Goal: Task Accomplishment & Management: Manage account settings

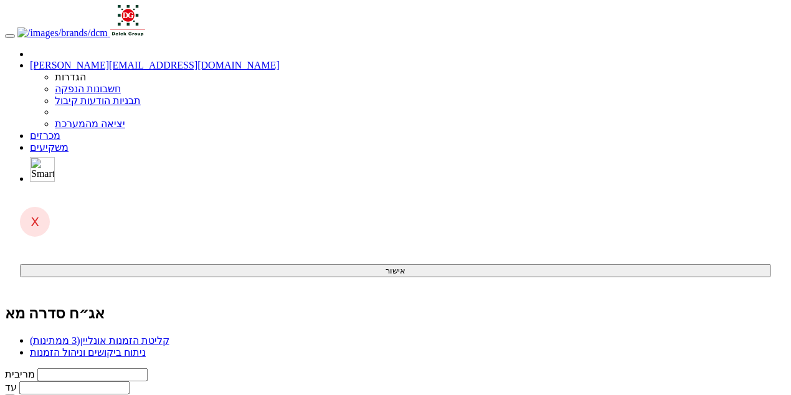
click at [80, 335] on span "(3 ממתינות)" at bounding box center [55, 340] width 50 height 11
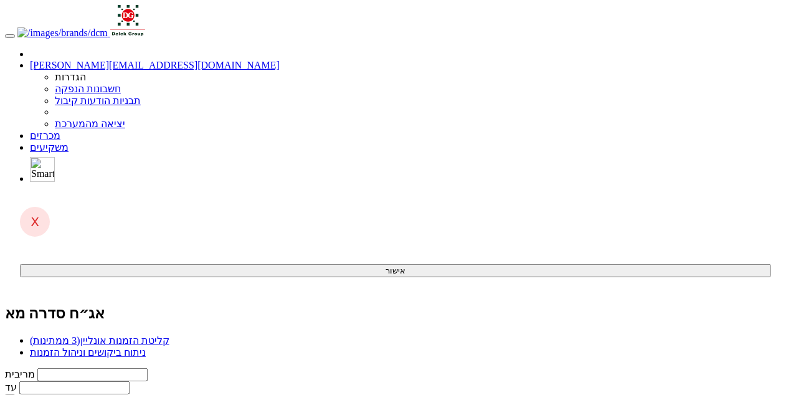
click at [60, 130] on link "מכרזים" at bounding box center [45, 135] width 31 height 11
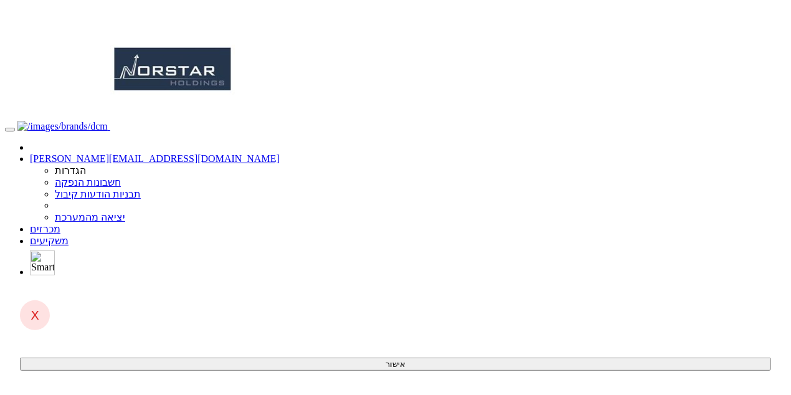
click at [60, 224] on link "מכרזים" at bounding box center [45, 229] width 31 height 11
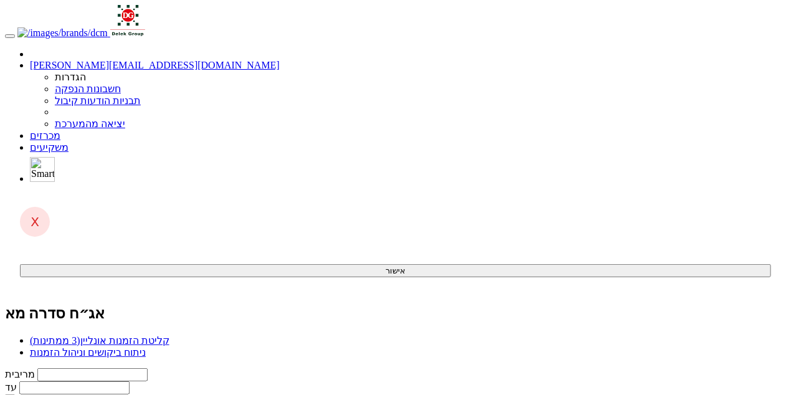
click at [169, 335] on link "קליטת הזמנות אונליין (3 ממתינות)" at bounding box center [99, 340] width 139 height 11
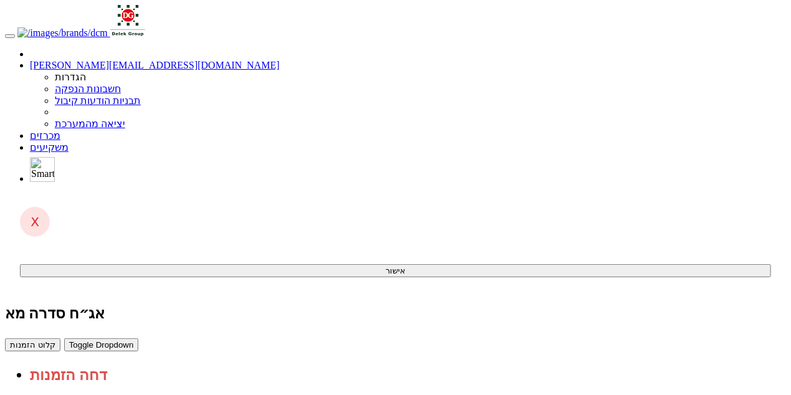
drag, startPoint x: 367, startPoint y: 277, endPoint x: 343, endPoint y: 282, distance: 24.2
drag, startPoint x: 367, startPoint y: 329, endPoint x: 344, endPoint y: 329, distance: 23.7
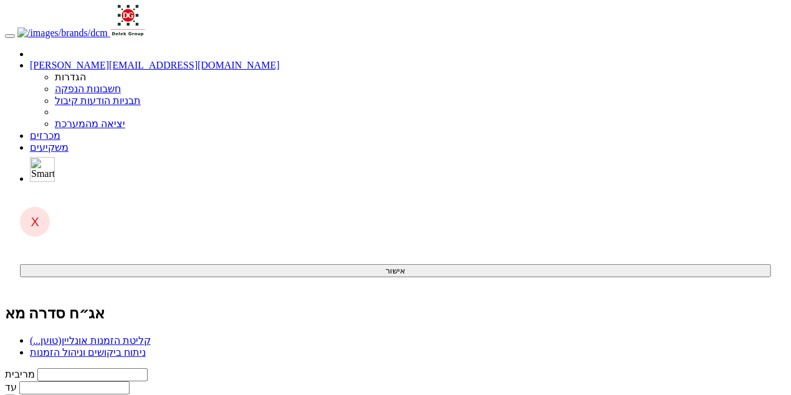
click at [151, 335] on link "קליטת הזמנות [PERSON_NAME] (טוען...)" at bounding box center [90, 340] width 121 height 11
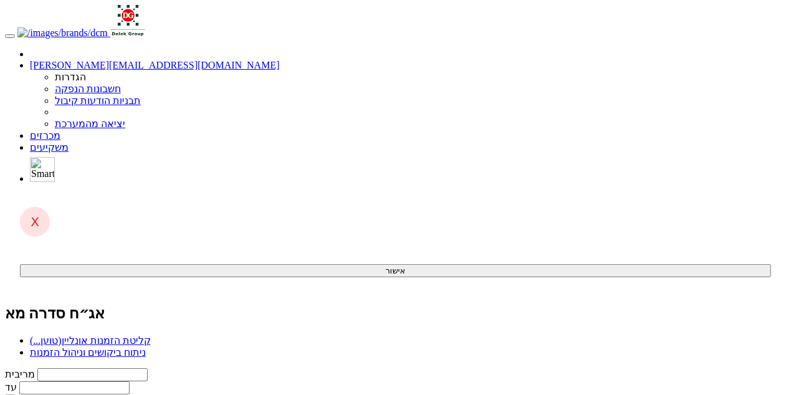
click at [62, 335] on span "(טוען...)" at bounding box center [46, 340] width 32 height 11
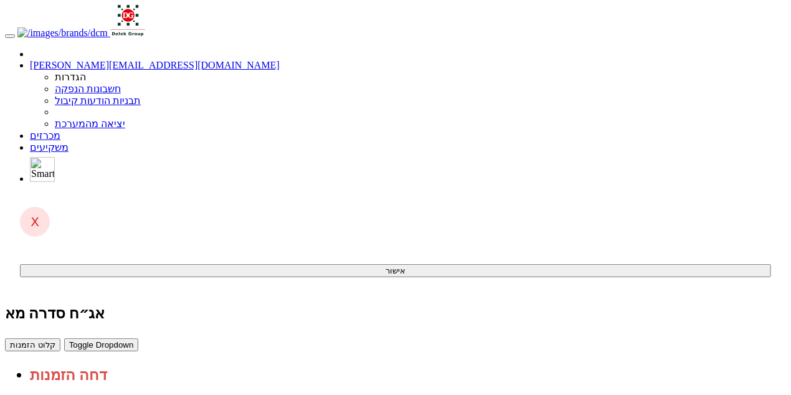
click at [60, 130] on link "מכרזים" at bounding box center [45, 135] width 31 height 11
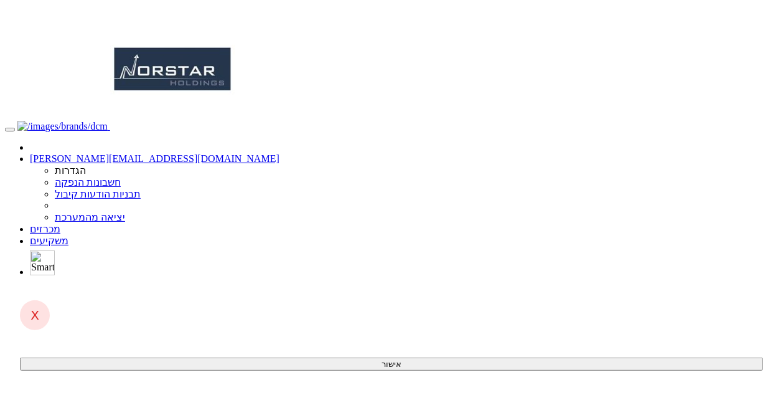
scroll to position [199, 0]
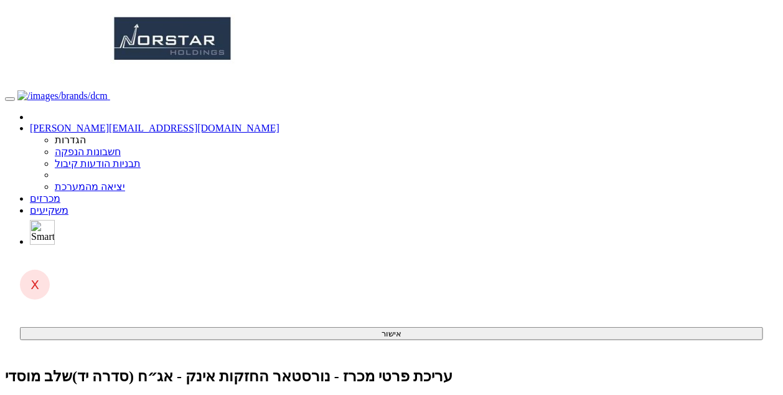
scroll to position [0, 0]
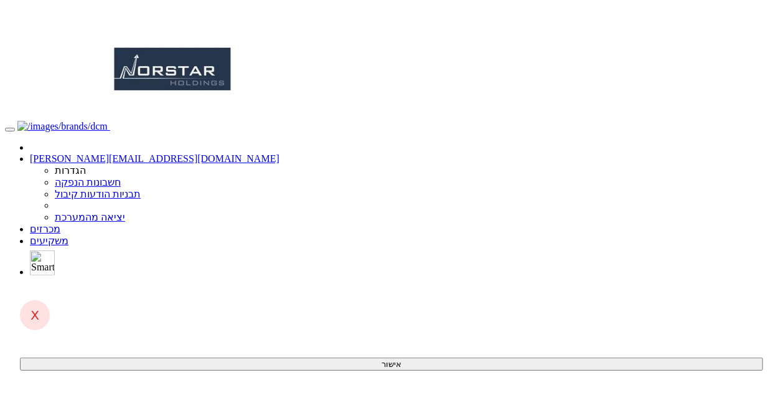
click at [60, 224] on link "מכרזים" at bounding box center [45, 229] width 31 height 11
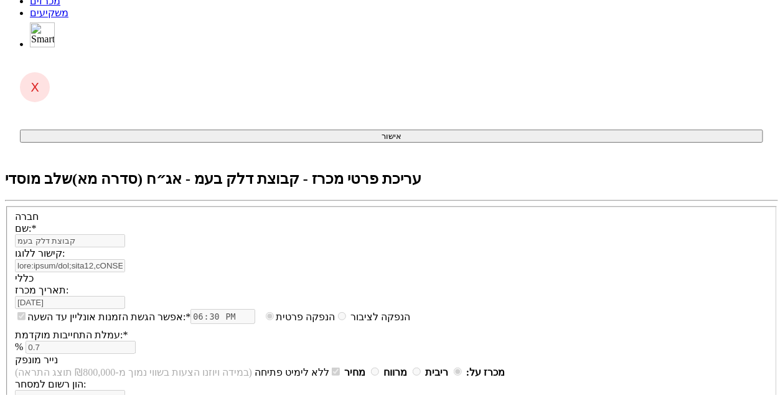
scroll to position [149, 0]
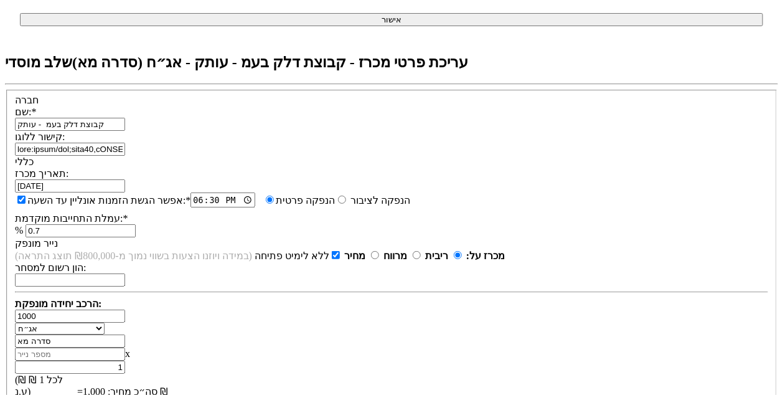
scroll to position [299, 0]
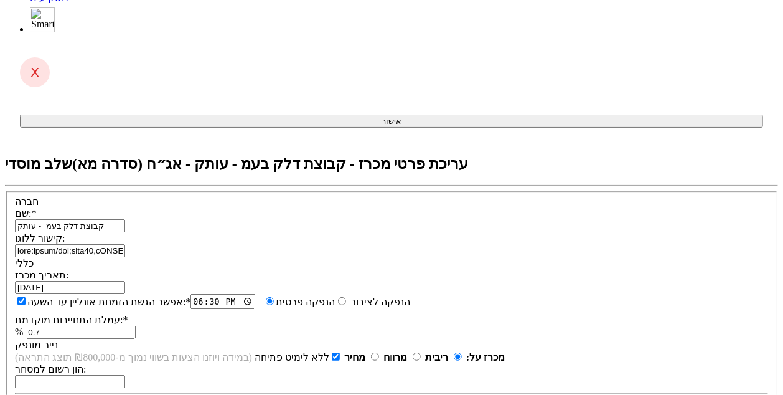
scroll to position [149, 0]
type input "0.01"
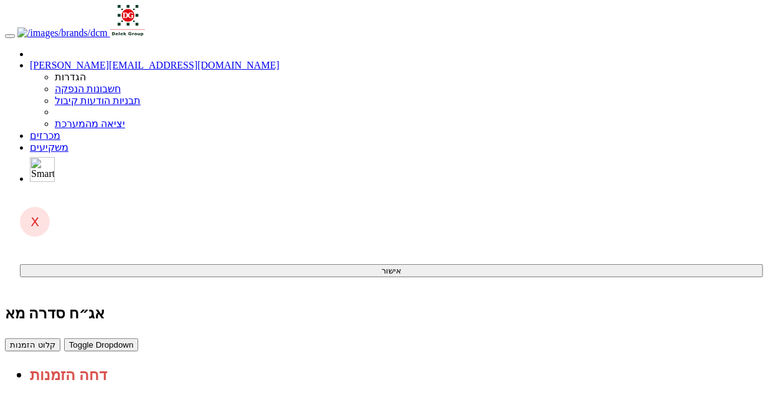
scroll to position [22, 0]
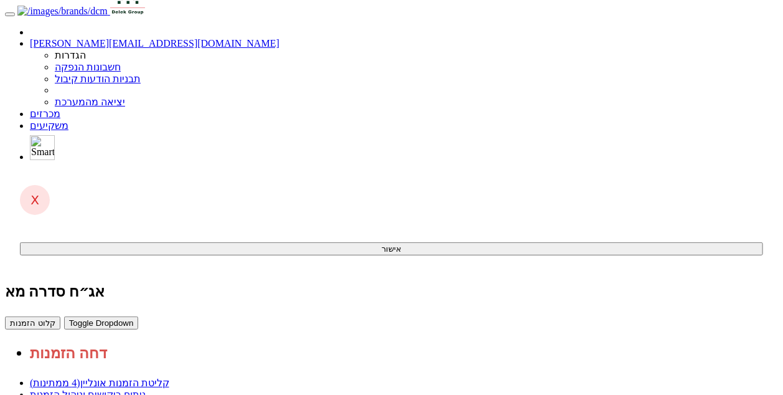
click at [146, 389] on link "ניתוח ביקושים וניהול הזמנות" at bounding box center [88, 394] width 116 height 11
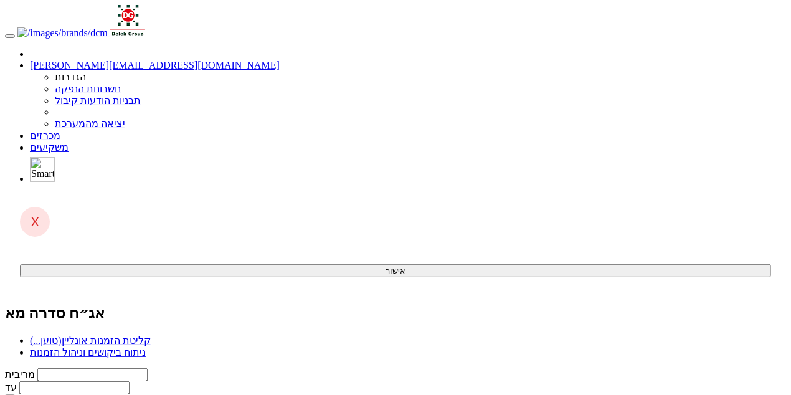
click at [151, 335] on link "קליטת הזמנות [PERSON_NAME] (טוען...)" at bounding box center [90, 340] width 121 height 11
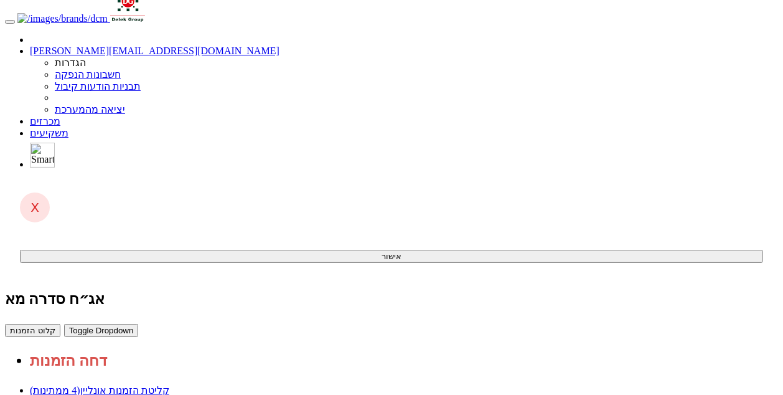
scroll to position [22, 0]
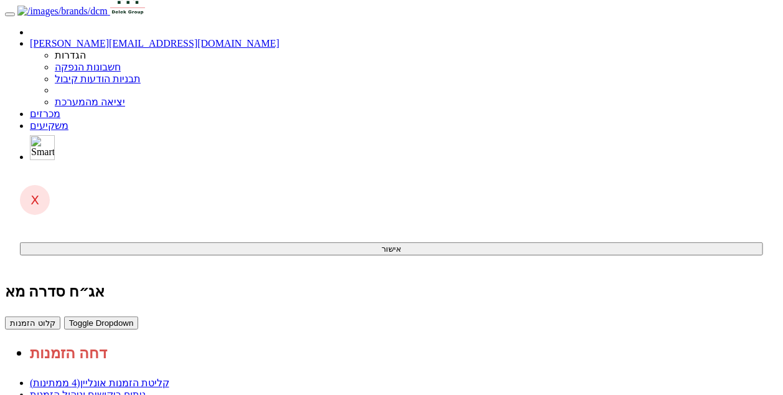
click at [60, 108] on link "מכרזים" at bounding box center [45, 113] width 31 height 11
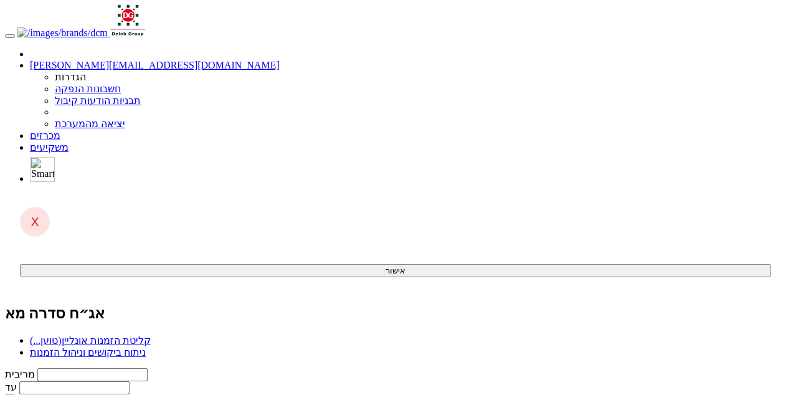
click at [151, 335] on link "קליטת הזמנות [PERSON_NAME] (טוען...)" at bounding box center [90, 340] width 121 height 11
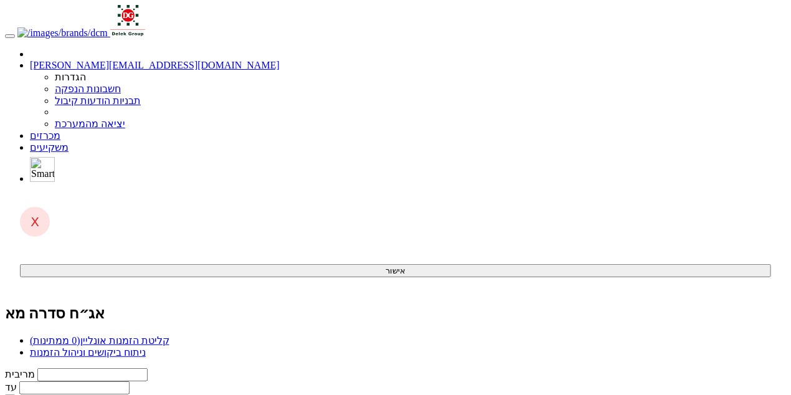
click at [169, 335] on link "קליטת הזמנות אונליין (0 ממתינות)" at bounding box center [99, 340] width 139 height 11
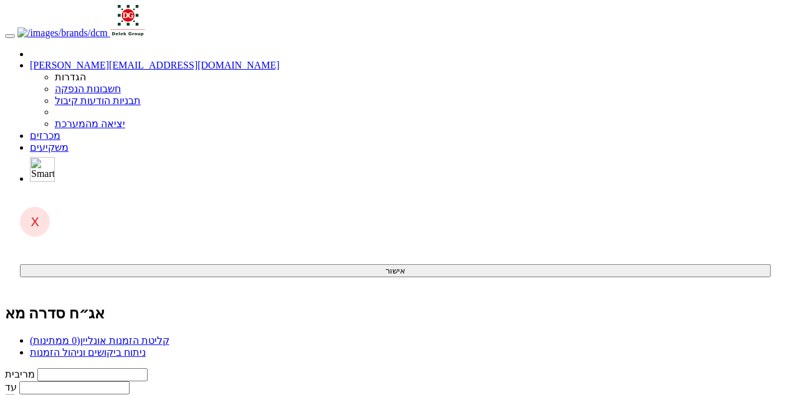
click at [80, 335] on span "(0 ממתינות)" at bounding box center [55, 340] width 50 height 11
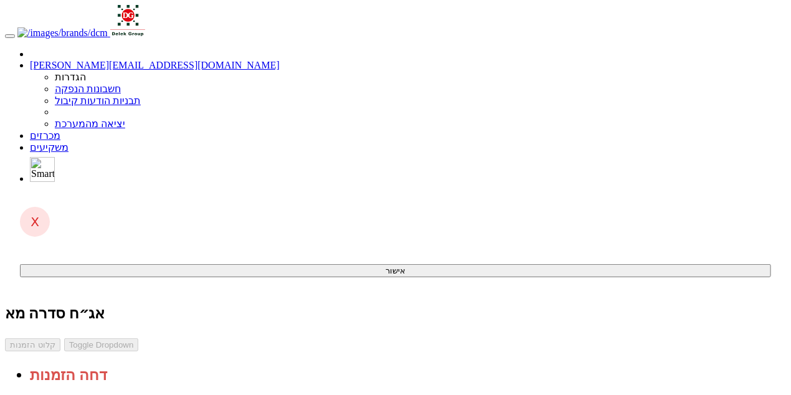
drag, startPoint x: 570, startPoint y: 79, endPoint x: 570, endPoint y: 87, distance: 8.1
click at [570, 304] on div "אג״ח סדרה מא קלוט הזמנות Toggle Dropdown דחה הזמנות" at bounding box center [395, 343] width 781 height 79
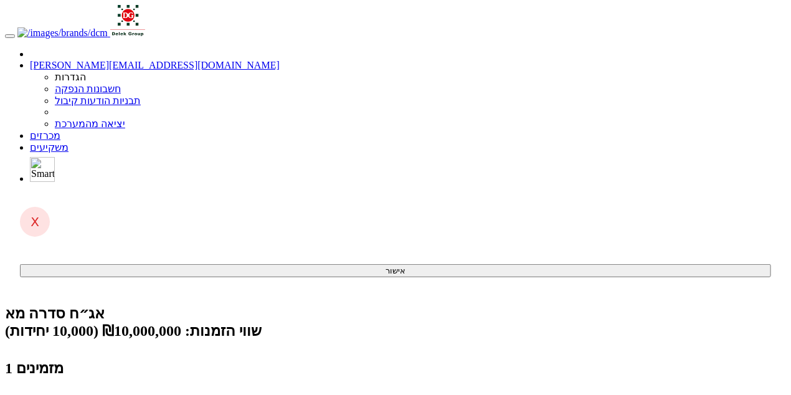
click at [60, 130] on link "מכרזים" at bounding box center [45, 135] width 31 height 11
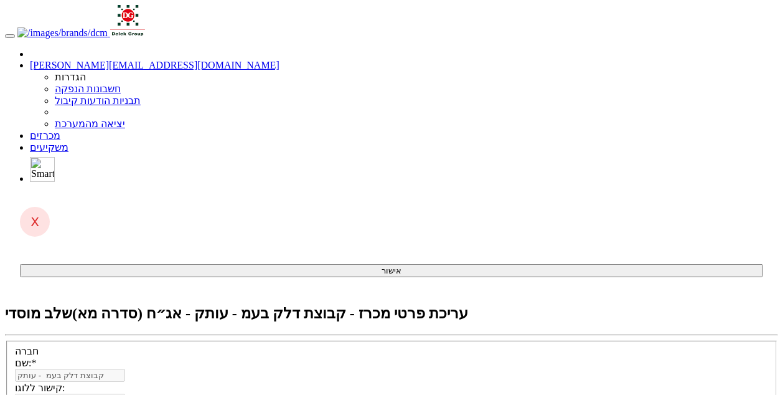
click at [60, 130] on link "מכרזים" at bounding box center [45, 135] width 31 height 11
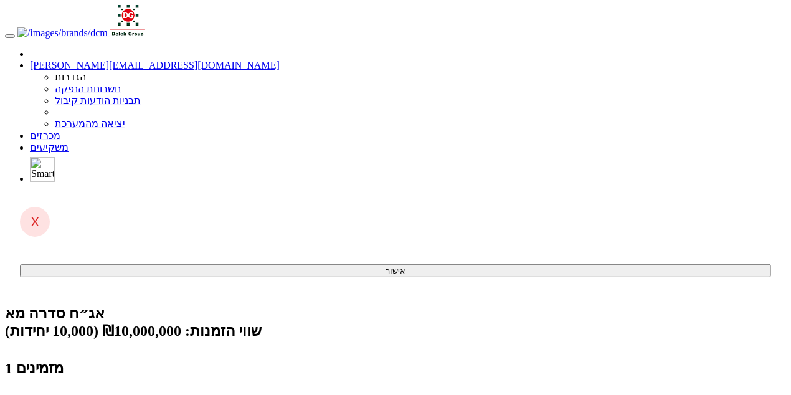
click at [60, 130] on link "מכרזים" at bounding box center [45, 135] width 31 height 11
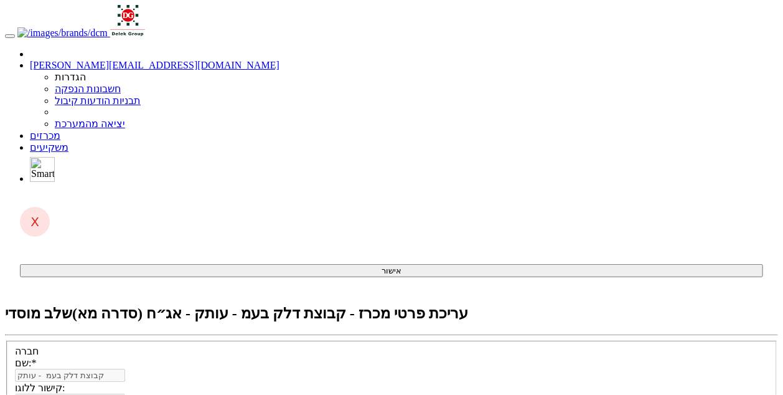
click at [60, 130] on link "מכרזים" at bounding box center [45, 135] width 31 height 11
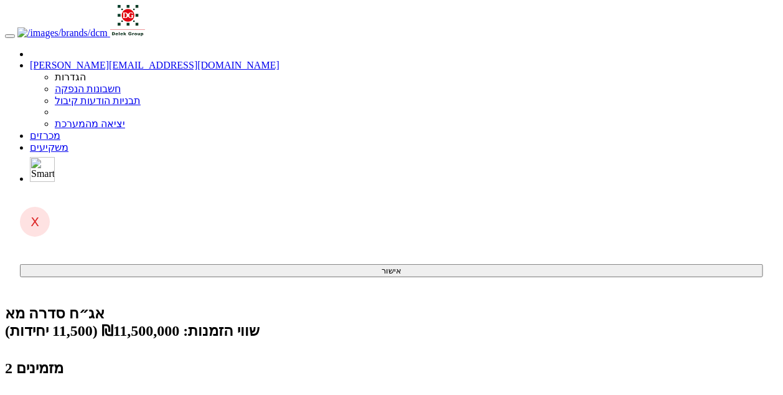
click at [60, 130] on link "מכרזים" at bounding box center [45, 135] width 31 height 11
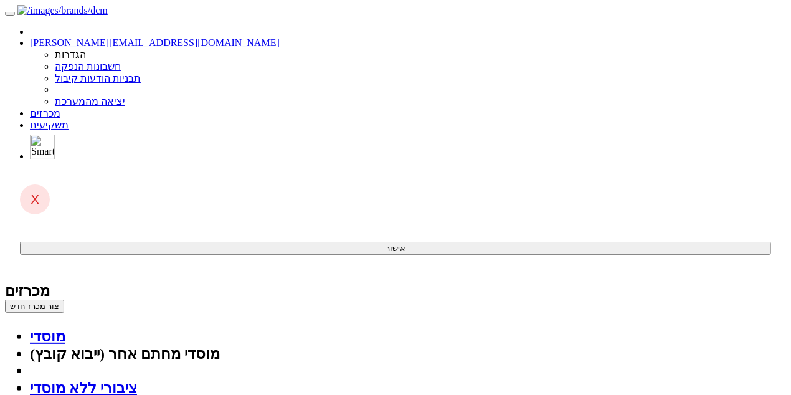
drag, startPoint x: 292, startPoint y: 144, endPoint x: 352, endPoint y: 164, distance: 63.0
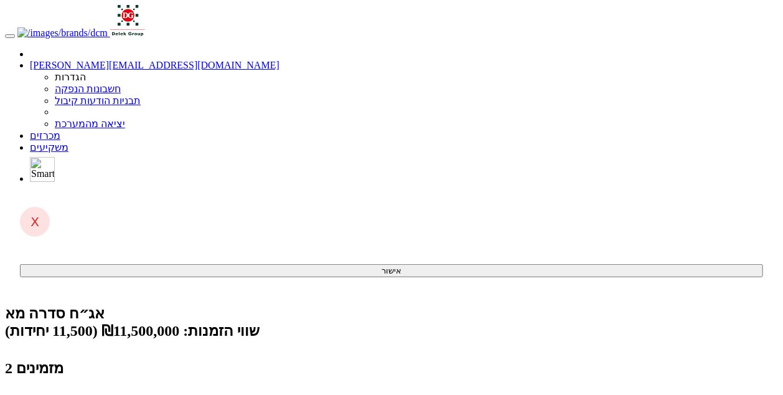
click at [60, 130] on link "מכרזים" at bounding box center [45, 135] width 31 height 11
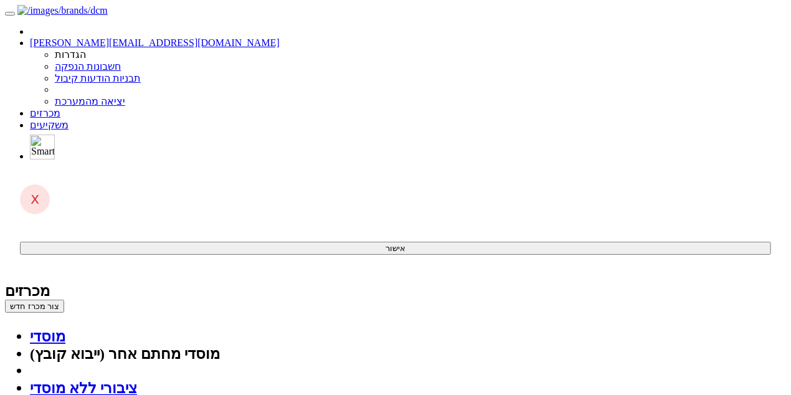
drag, startPoint x: 615, startPoint y: 281, endPoint x: 590, endPoint y: 285, distance: 25.2
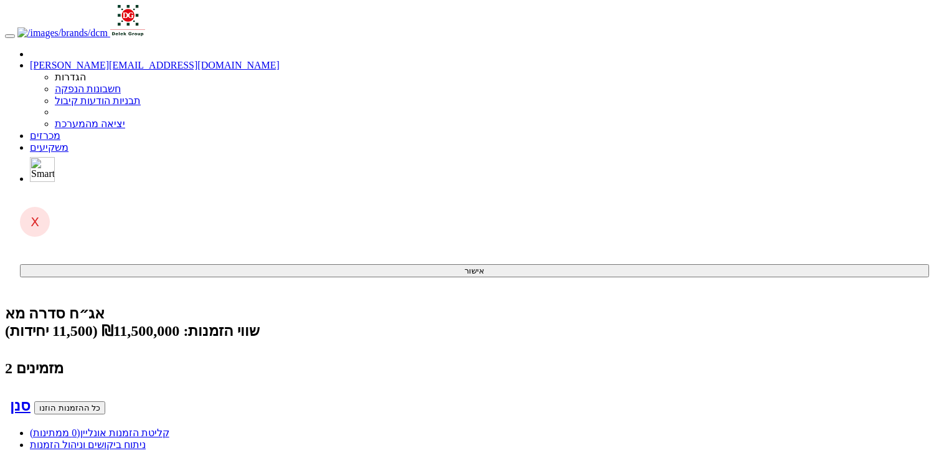
click at [169, 427] on link "קליטת הזמנות אונליין (0 ממתינות)" at bounding box center [99, 432] width 139 height 11
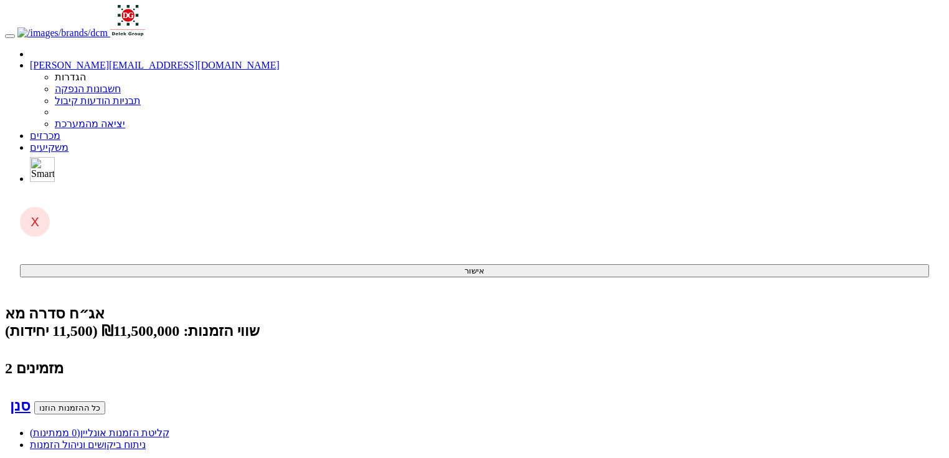
click at [789, 304] on h2 "אג״ח סדרה מא שווי הזמנות: ₪11,500,000 (11,500 יחידות) 2 מזמינים" at bounding box center [474, 340] width 939 height 72
click at [169, 427] on link "קליטת הזמנות אונליין (0 ממתינות)" at bounding box center [99, 432] width 139 height 11
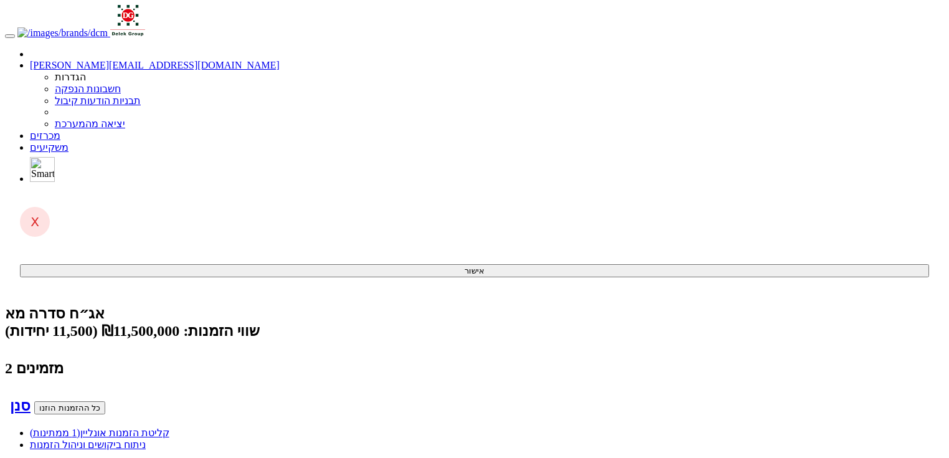
click at [761, 304] on div "אג״ח סדרה מא" at bounding box center [474, 312] width 939 height 17
click at [169, 427] on link "קליטת הזמנות אונליין (1 ממתינות)" at bounding box center [99, 432] width 139 height 11
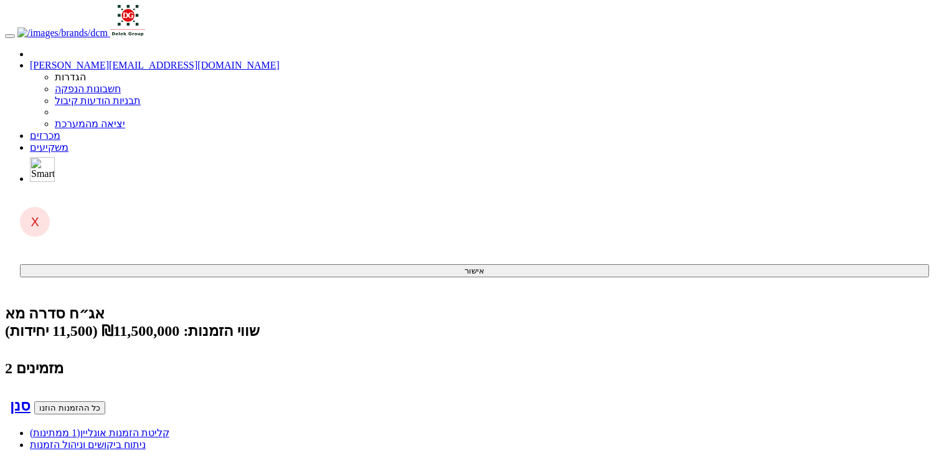
click at [169, 427] on link "קליטת הזמנות אונליין (1 ממתינות)" at bounding box center [99, 432] width 139 height 11
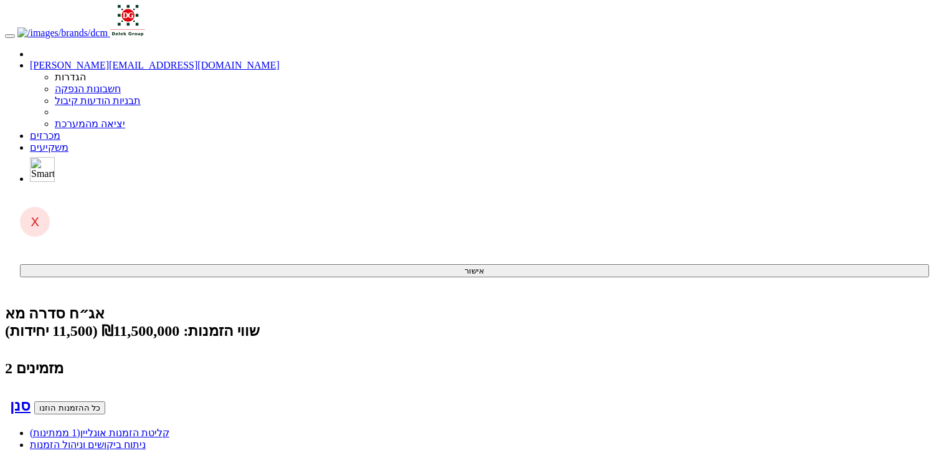
click at [80, 427] on span "(1 ממתינות)" at bounding box center [55, 432] width 50 height 11
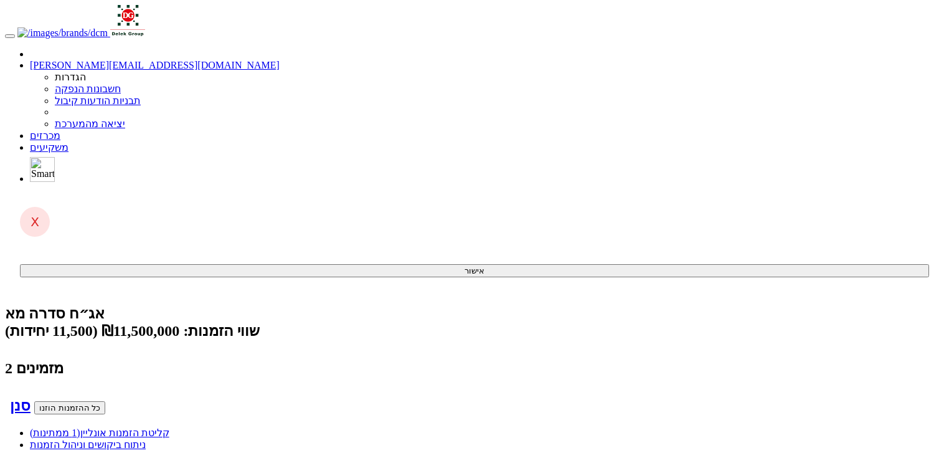
click at [80, 427] on span "(1 ממתינות)" at bounding box center [55, 432] width 50 height 11
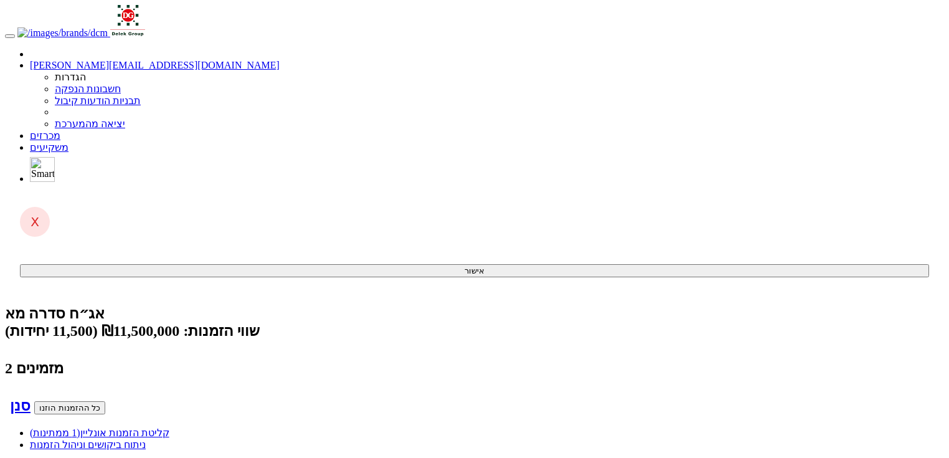
click at [146, 439] on link "ניתוח ביקושים וניהול הזמנות" at bounding box center [88, 444] width 116 height 11
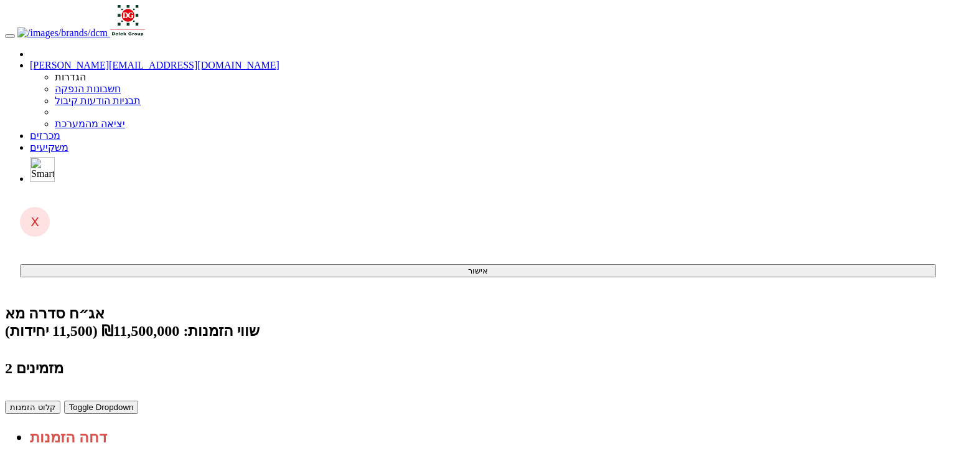
click at [80, 457] on span "(1 ממתינות)" at bounding box center [55, 466] width 50 height 11
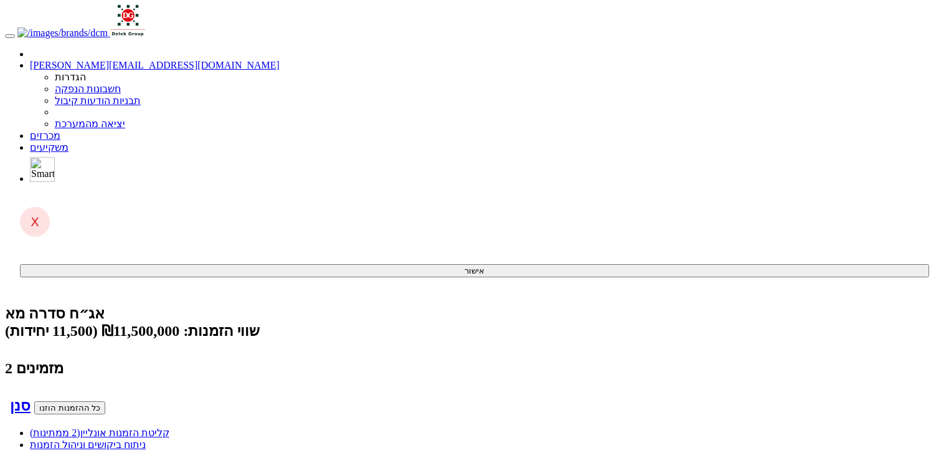
click at [80, 427] on span "(2 ממתינות)" at bounding box center [55, 432] width 50 height 11
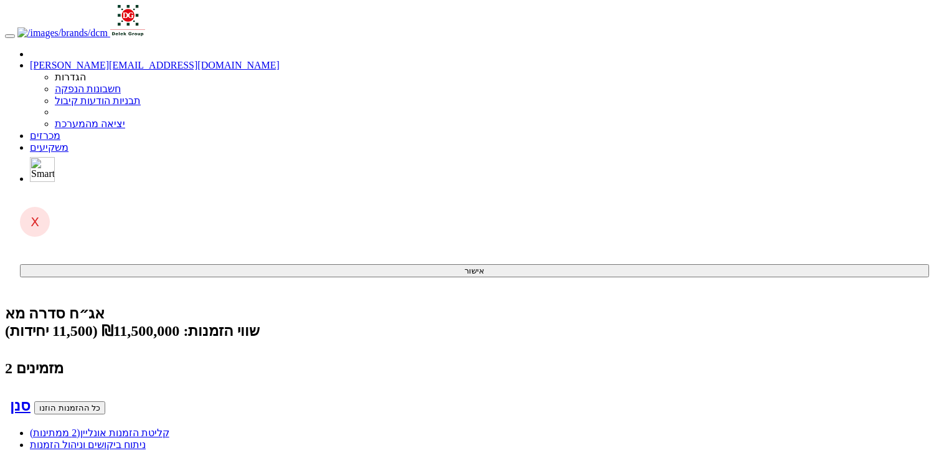
click at [80, 427] on span "(2 ממתינות)" at bounding box center [55, 432] width 50 height 11
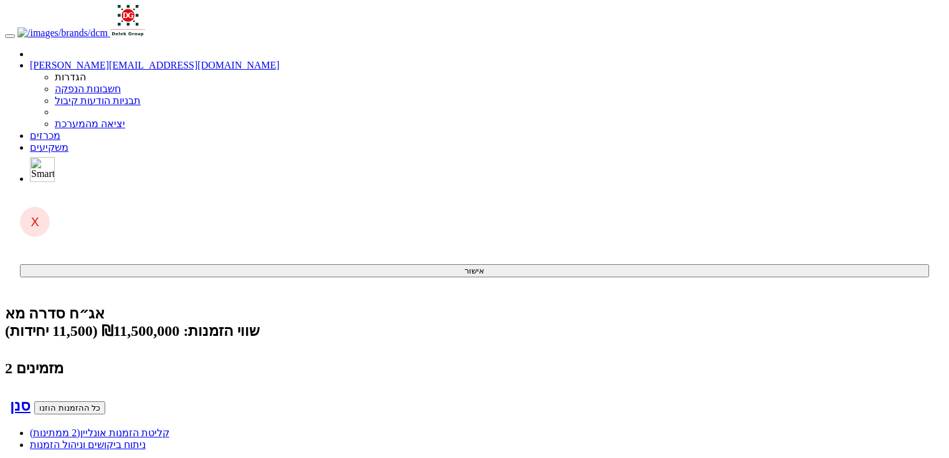
click at [169, 427] on link "קליטת הזמנות אונליין (2 ממתינות)" at bounding box center [99, 432] width 139 height 11
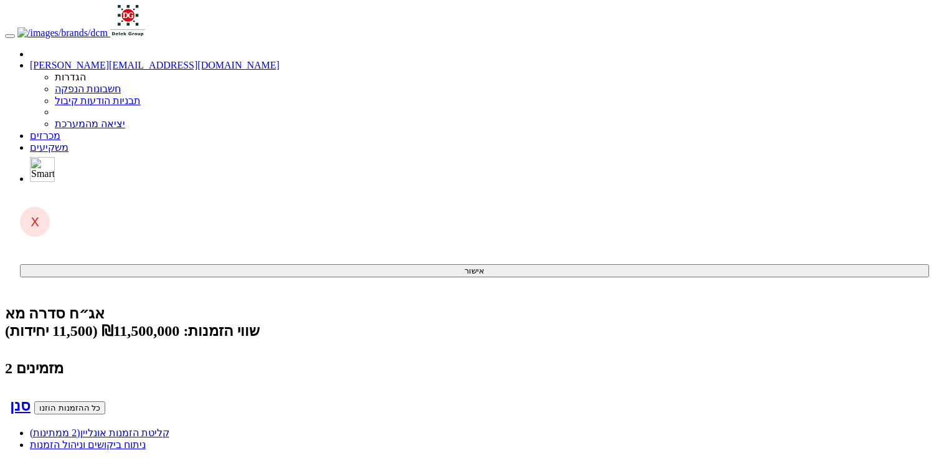
click at [169, 427] on link "קליטת הזמנות אונליין (2 ממתינות)" at bounding box center [99, 432] width 139 height 11
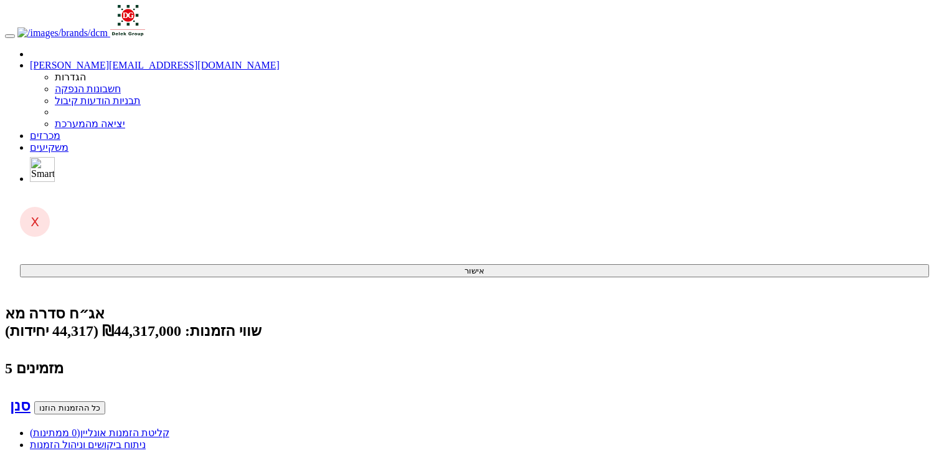
click at [169, 427] on link "קליטת הזמנות אונליין (0 ממתינות)" at bounding box center [99, 432] width 139 height 11
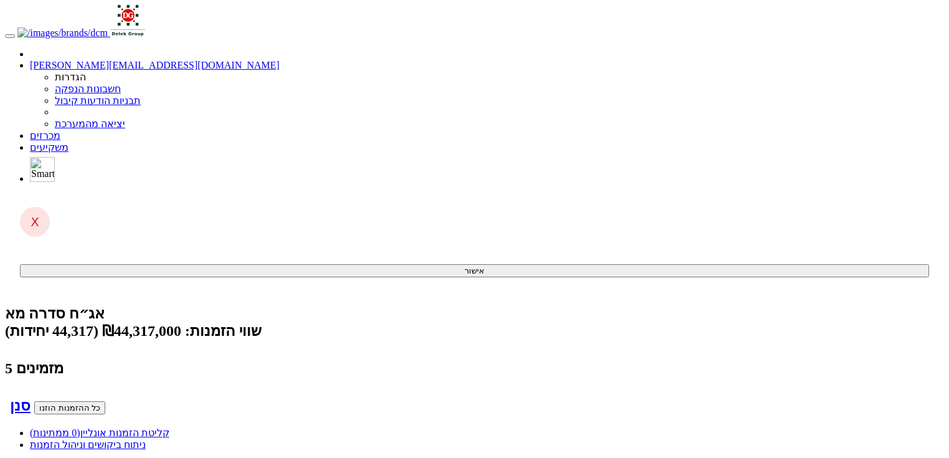
click at [169, 427] on link "קליטת הזמנות אונליין (0 ממתינות)" at bounding box center [99, 432] width 139 height 11
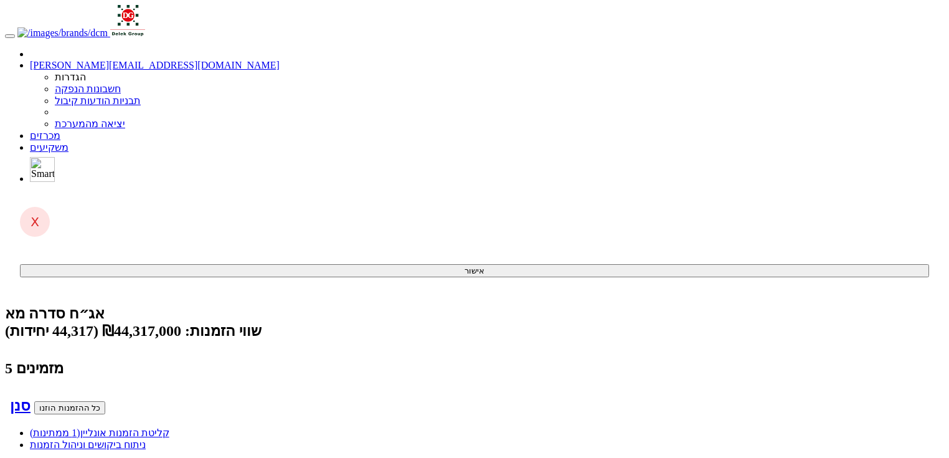
click at [169, 427] on link "קליטת הזמנות אונליין (1 ממתינות)" at bounding box center [99, 432] width 139 height 11
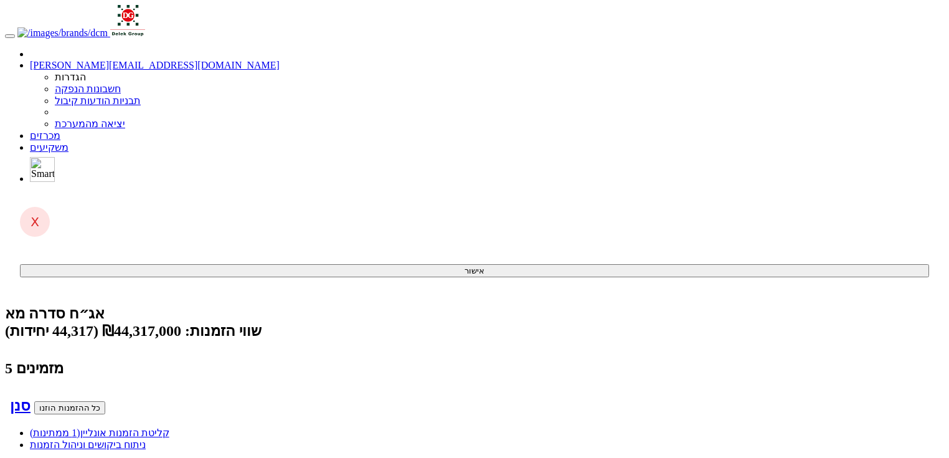
click at [169, 427] on link "קליטת הזמנות אונליין (1 ממתינות)" at bounding box center [99, 432] width 139 height 11
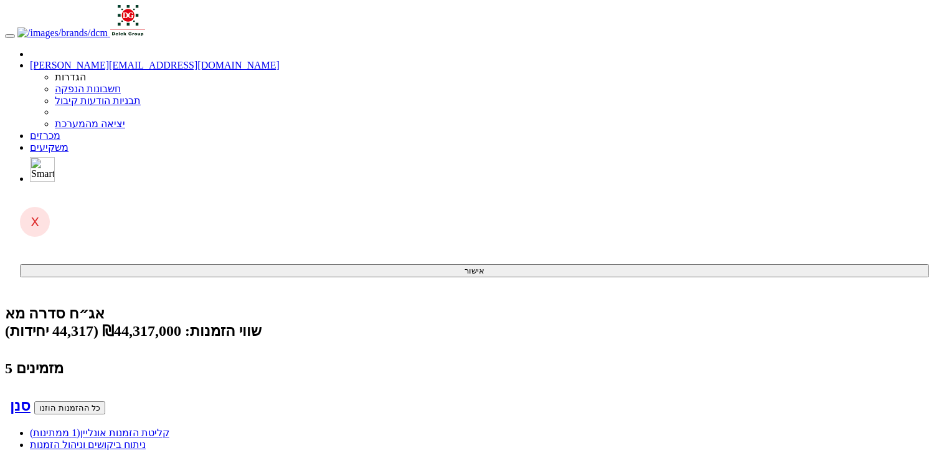
scroll to position [1, 0]
click at [80, 427] on span "(1 ממתינות)" at bounding box center [55, 432] width 50 height 11
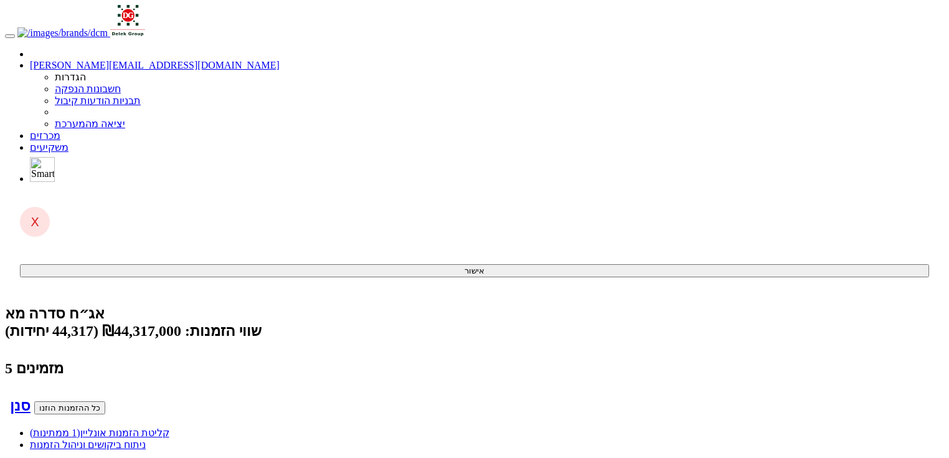
click at [169, 427] on link "קליטת הזמנות אונליין (1 ממתינות)" at bounding box center [99, 432] width 139 height 11
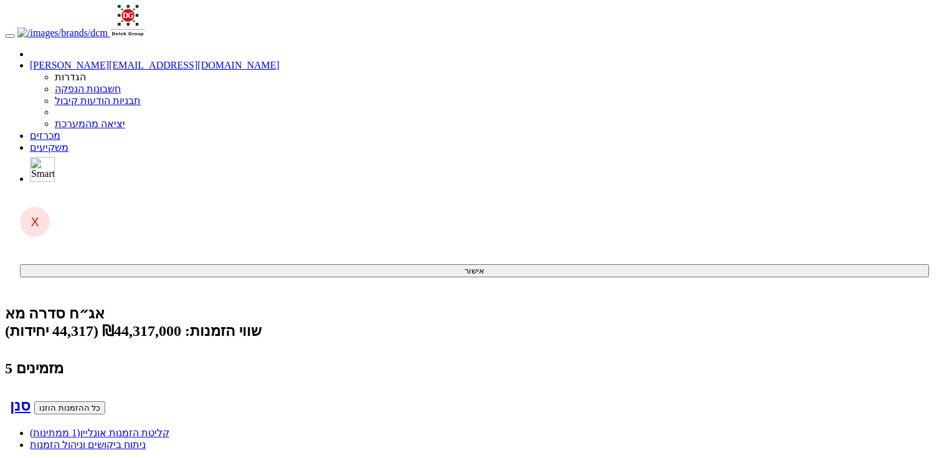
click at [169, 427] on link "קליטת הזמנות אונליין (1 ממתינות)" at bounding box center [99, 432] width 139 height 11
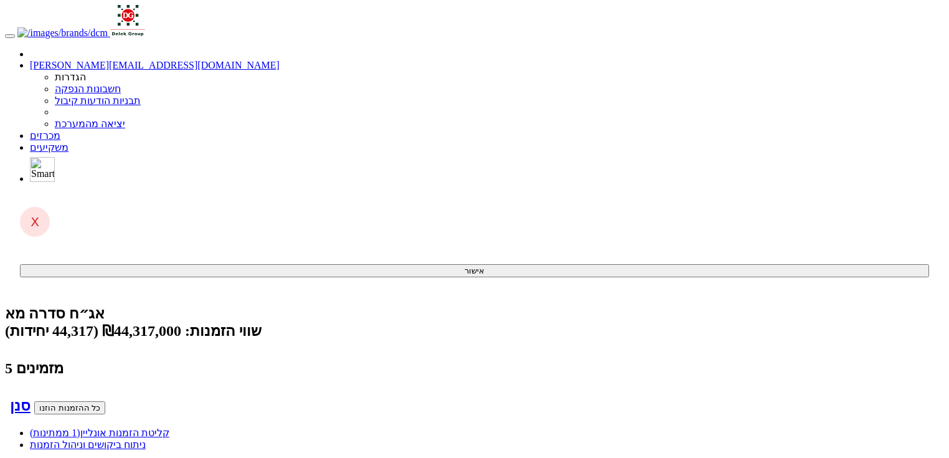
click at [765, 426] on div "קליטת הזמנות אונליין (1 ממתינות) ניתוח ביקושים וניהול הזמנות" at bounding box center [474, 438] width 939 height 24
click at [169, 427] on link "קליטת הזמנות אונליין (1 ממתינות)" at bounding box center [99, 432] width 139 height 11
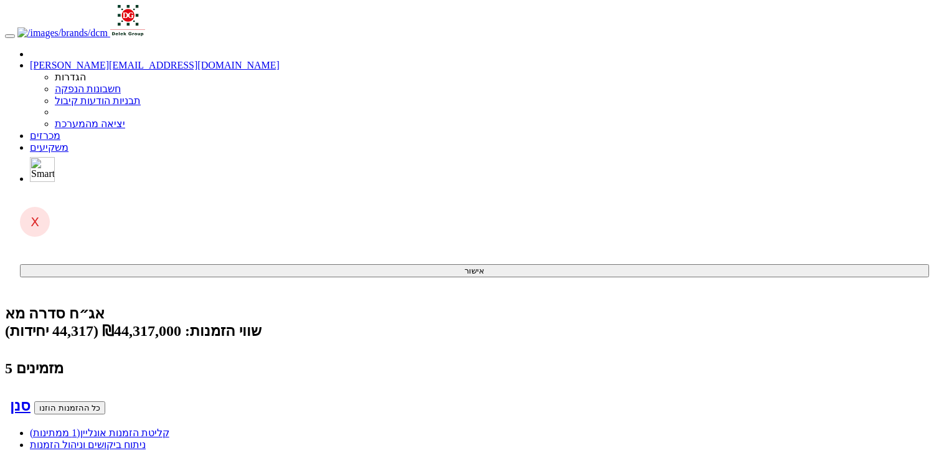
click at [169, 427] on link "קליטת הזמנות אונליין (1 ממתינות)" at bounding box center [99, 432] width 139 height 11
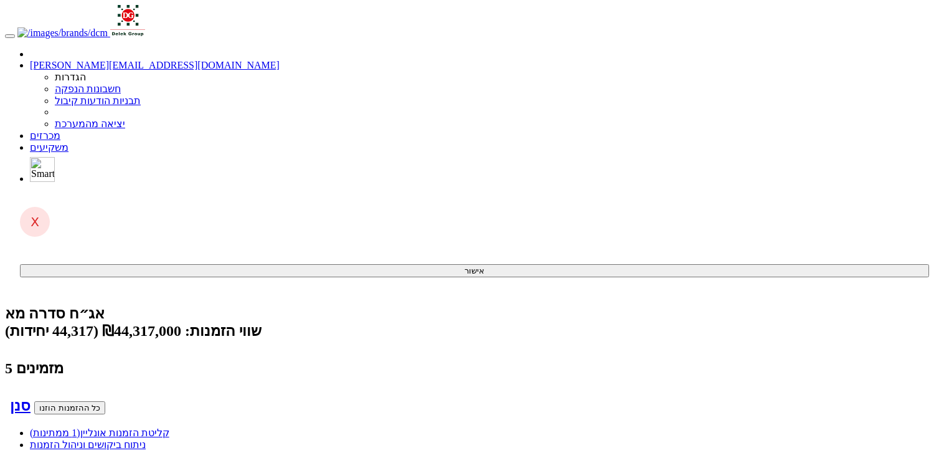
click at [169, 427] on link "קליטת הזמנות אונליין (1 ממתינות)" at bounding box center [99, 432] width 139 height 11
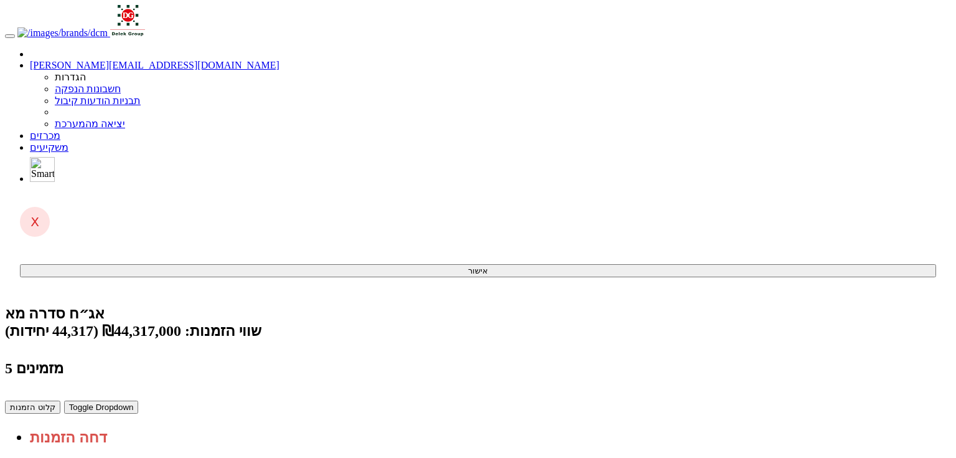
click at [60, 130] on link "מכרזים" at bounding box center [45, 135] width 31 height 11
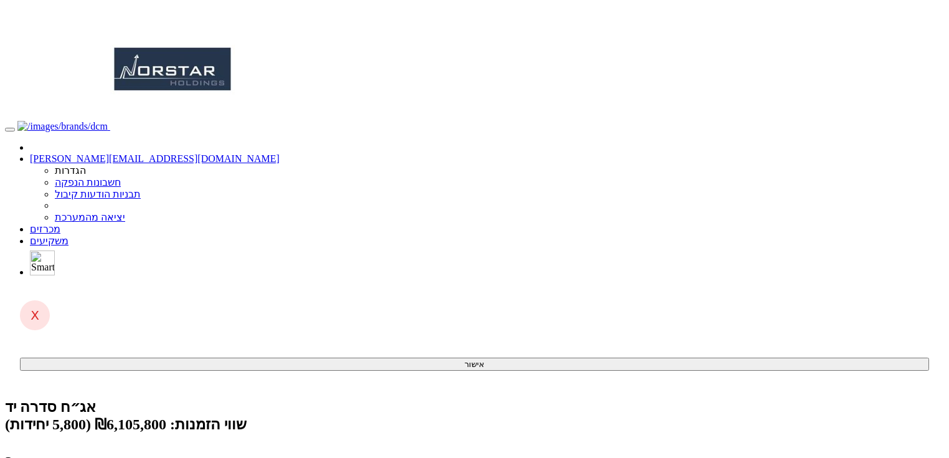
click at [60, 224] on link "מכרזים" at bounding box center [45, 229] width 31 height 11
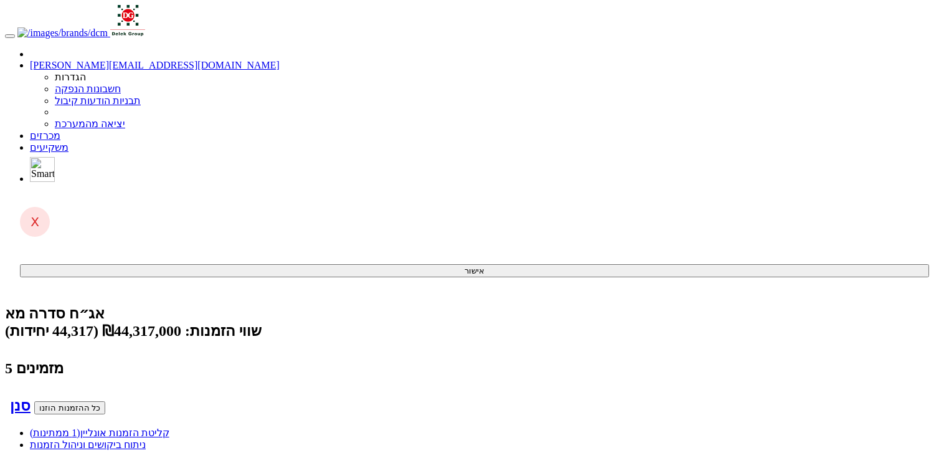
click at [80, 427] on span "(1 ממתינות)" at bounding box center [55, 432] width 50 height 11
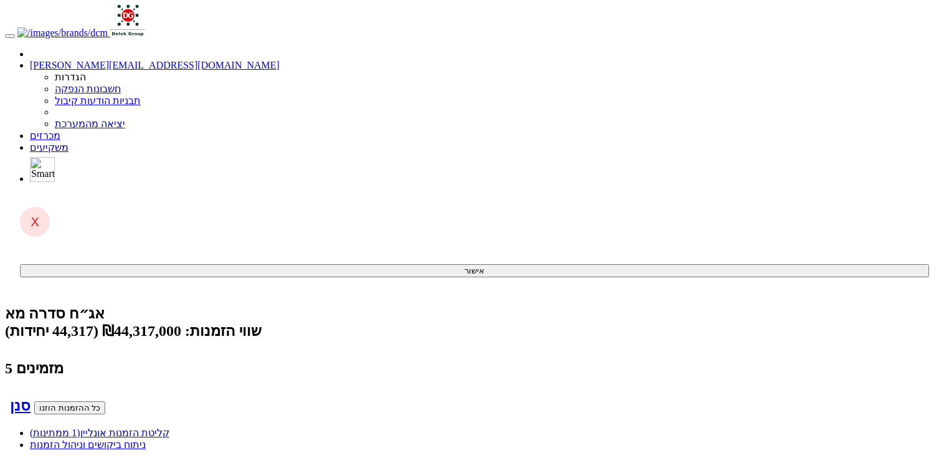
click at [169, 427] on link "קליטת הזמנות אונליין (1 ממתינות)" at bounding box center [99, 432] width 139 height 11
click at [169, 427] on link "קליטת הזמנות אונליין (2 ממתינות)" at bounding box center [99, 432] width 139 height 11
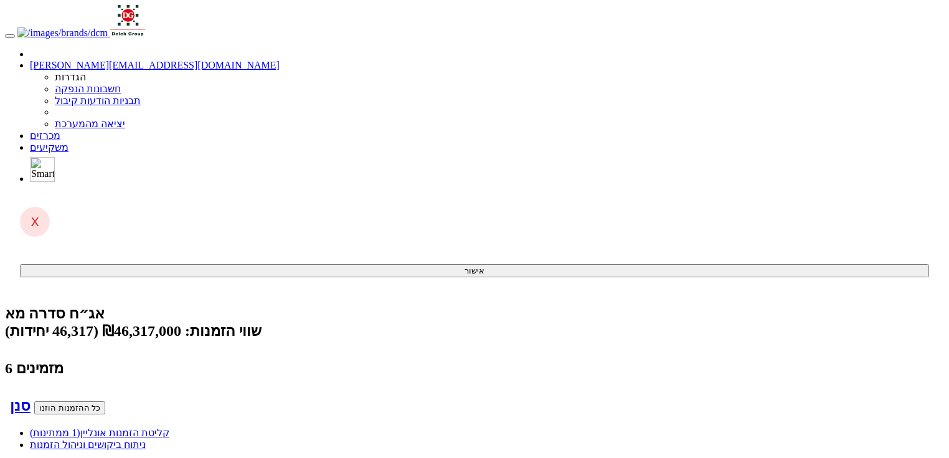
click at [169, 427] on link "קליטת הזמנות אונליין (1 ממתינות)" at bounding box center [99, 432] width 139 height 11
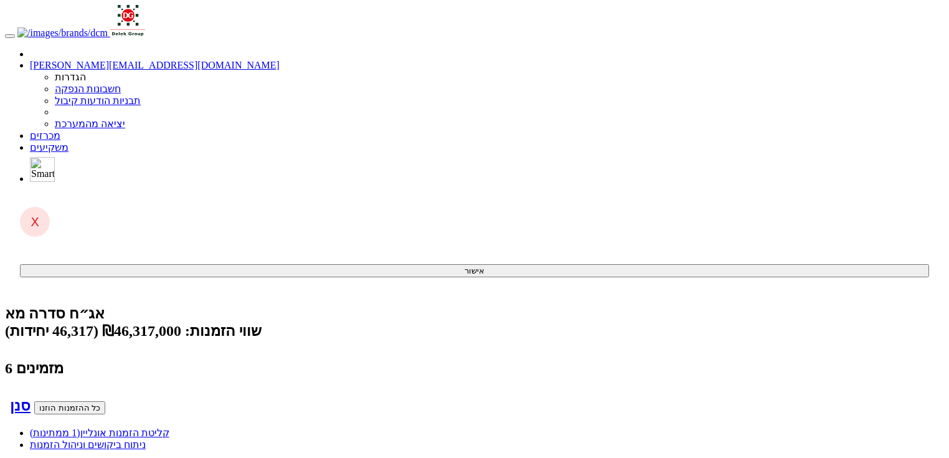
click at [80, 427] on span "(1 ממתינות)" at bounding box center [55, 432] width 50 height 11
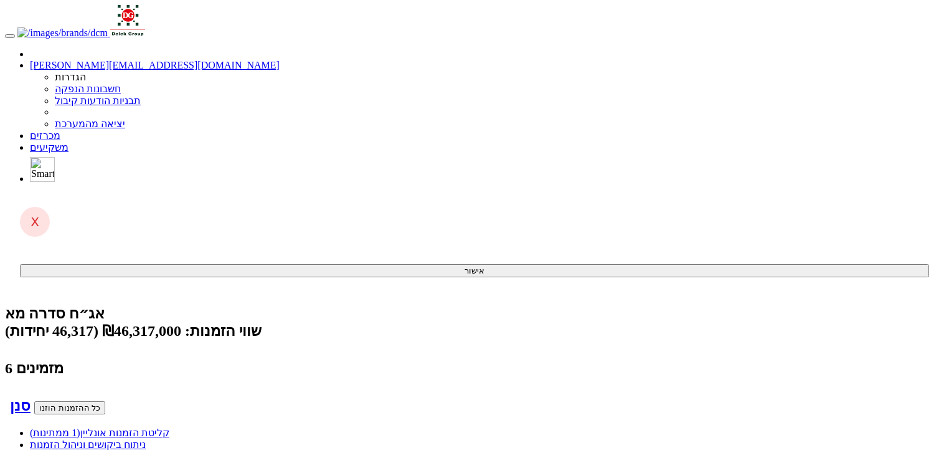
click at [169, 427] on link "קליטת הזמנות אונליין (1 ממתינות)" at bounding box center [99, 432] width 139 height 11
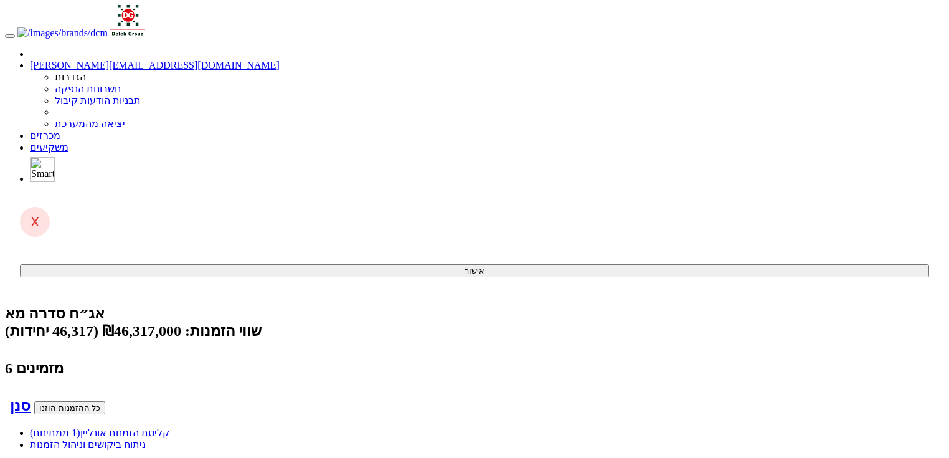
click at [60, 130] on link "מכרזים" at bounding box center [45, 135] width 31 height 11
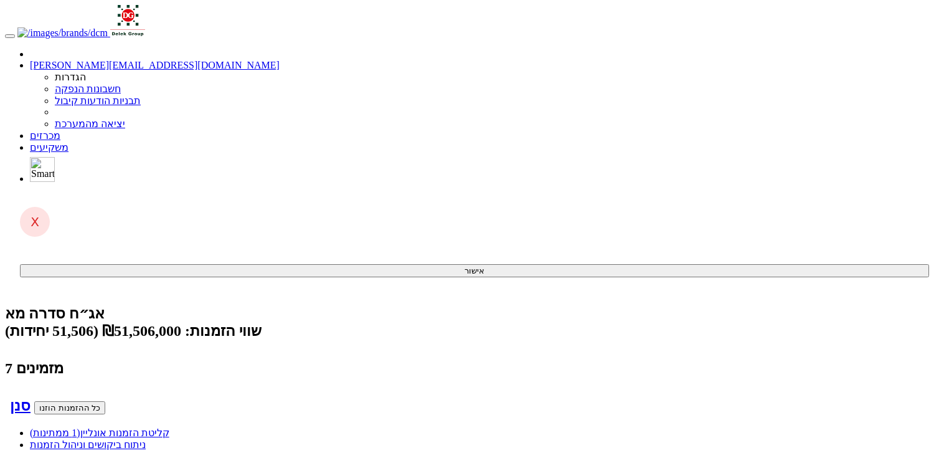
click at [169, 427] on link "קליטת הזמנות אונליין (1 ממתינות)" at bounding box center [99, 432] width 139 height 11
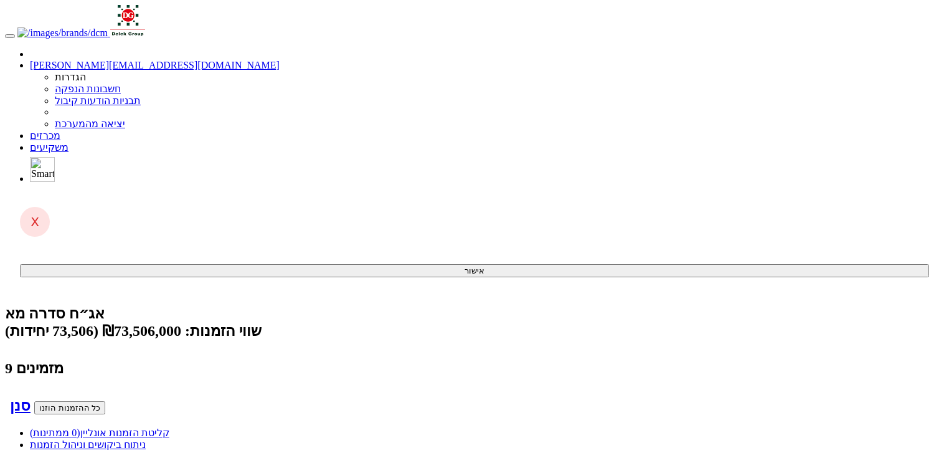
click at [169, 427] on link "קליטת הזמנות אונליין (0 ממתינות)" at bounding box center [99, 432] width 139 height 11
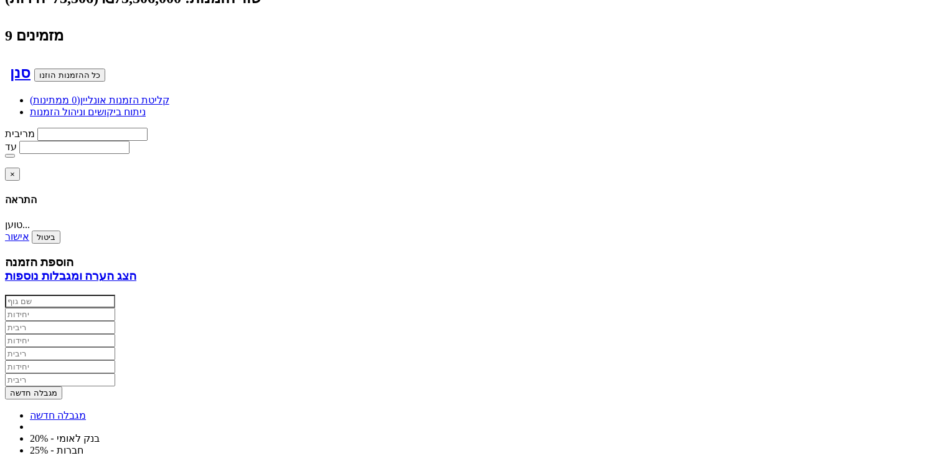
scroll to position [197, 0]
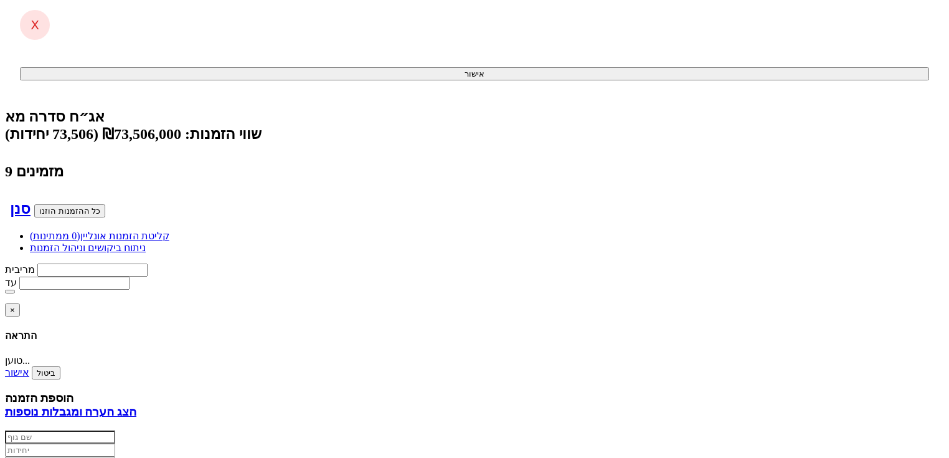
drag, startPoint x: 546, startPoint y: 212, endPoint x: 443, endPoint y: 266, distance: 116.4
click at [926, 220] on body "anna@dcapital.co.il הגדרות חשבונות הנפקה תבניות הודעות קיבול" at bounding box center [474, 442] width 939 height 1268
drag, startPoint x: 891, startPoint y: 210, endPoint x: 834, endPoint y: 222, distance: 58.0
click at [834, 222] on body "anna@dcapital.co.il הגדרות חשבונות הנפקה תבניות הודעות קיבול" at bounding box center [474, 442] width 939 height 1268
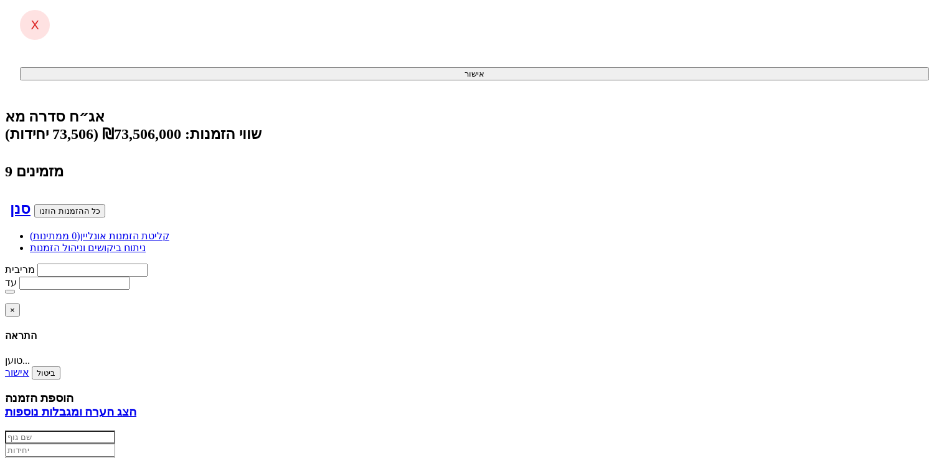
click at [887, 222] on body "anna@dcapital.co.il הגדרות חשבונות הנפקה תבניות הודעות קיבול" at bounding box center [474, 442] width 939 height 1268
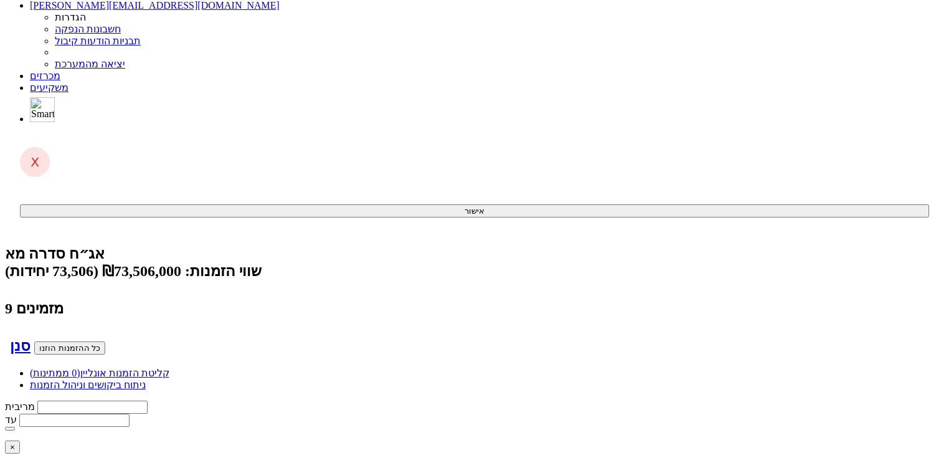
scroll to position [0, 0]
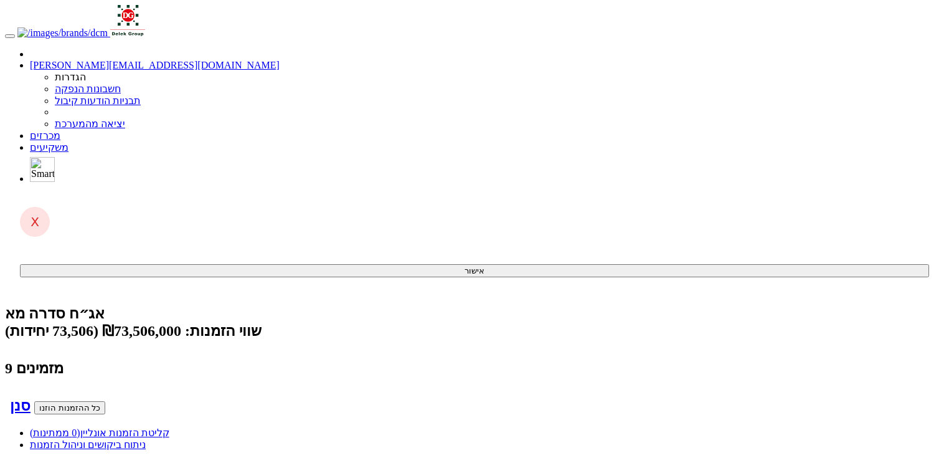
click at [169, 427] on link "קליטת הזמנות אונליין (0 ממתינות)" at bounding box center [99, 432] width 139 height 11
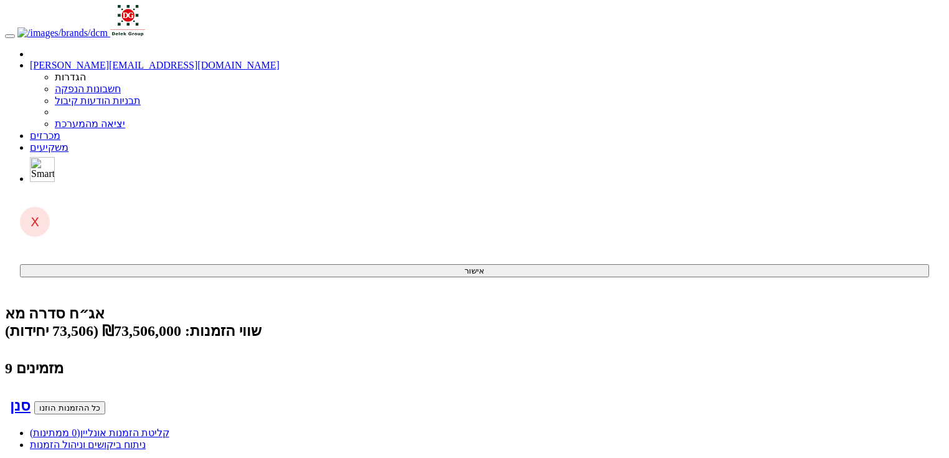
click at [776, 426] on div "קליטת הזמנות אונליין (0 ממתינות) ניתוח ביקושים וניהול הזמנות" at bounding box center [474, 438] width 939 height 24
click at [169, 427] on link "קליטת הזמנות אונליין (0 ממתינות)" at bounding box center [99, 432] width 139 height 11
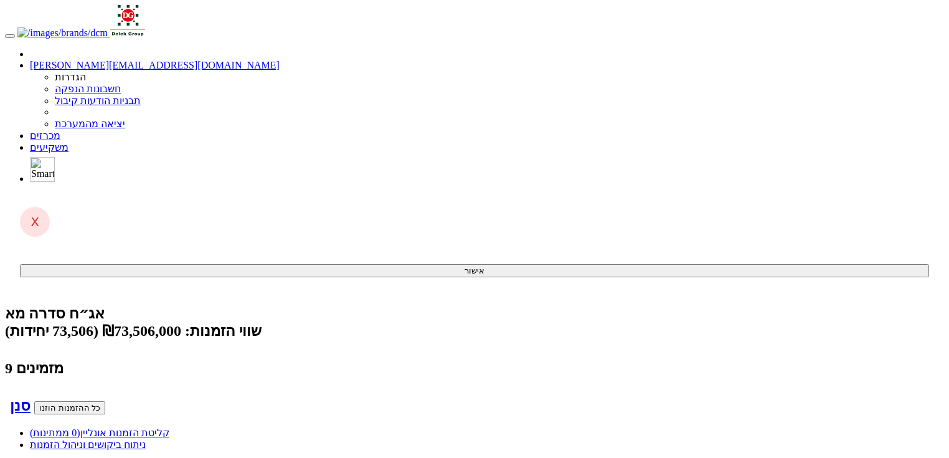
click at [80, 427] on span "(0 ממתינות)" at bounding box center [55, 432] width 50 height 11
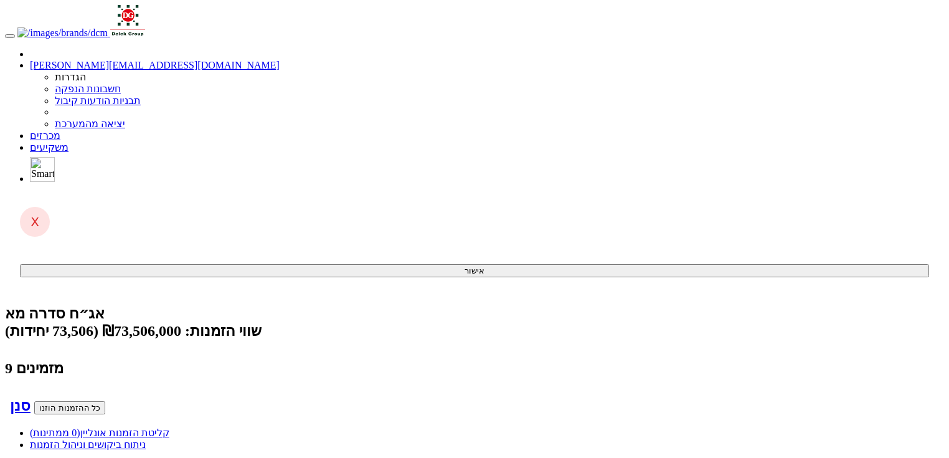
click at [778, 426] on div "קליטת הזמנות אונליין (0 ממתינות) ניתוח ביקושים וניהול הזמנות" at bounding box center [474, 438] width 939 height 24
click at [169, 427] on link "קליטת הזמנות אונליין (0 ממתינות)" at bounding box center [99, 432] width 139 height 11
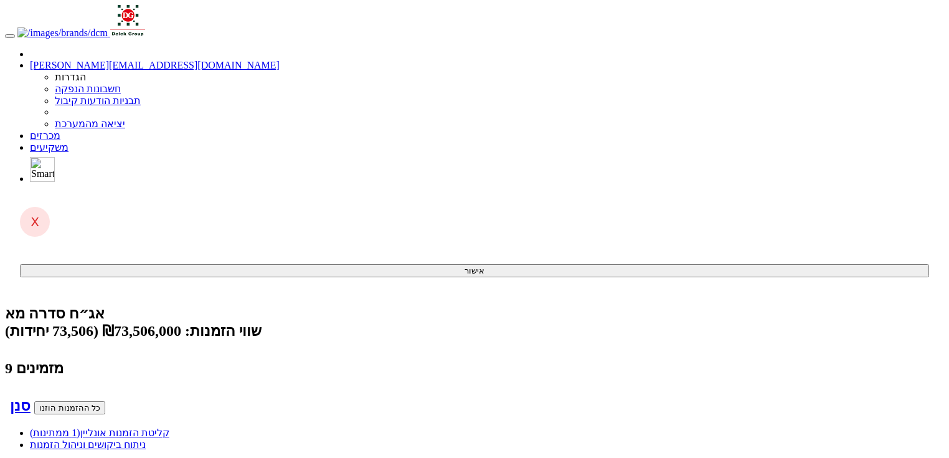
click at [169, 427] on link "קליטת הזמנות אונליין (1 ממתינות)" at bounding box center [99, 432] width 139 height 11
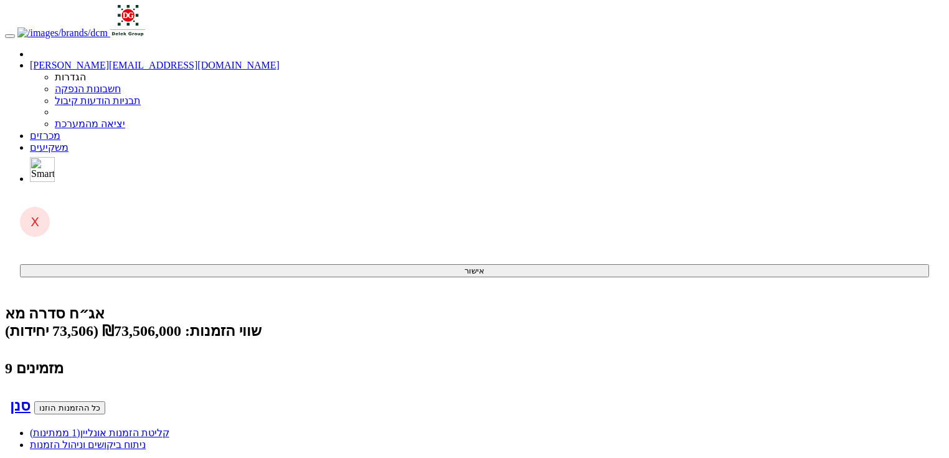
click at [169, 427] on link "קליטת הזמנות אונליין (1 ממתינות)" at bounding box center [99, 432] width 139 height 11
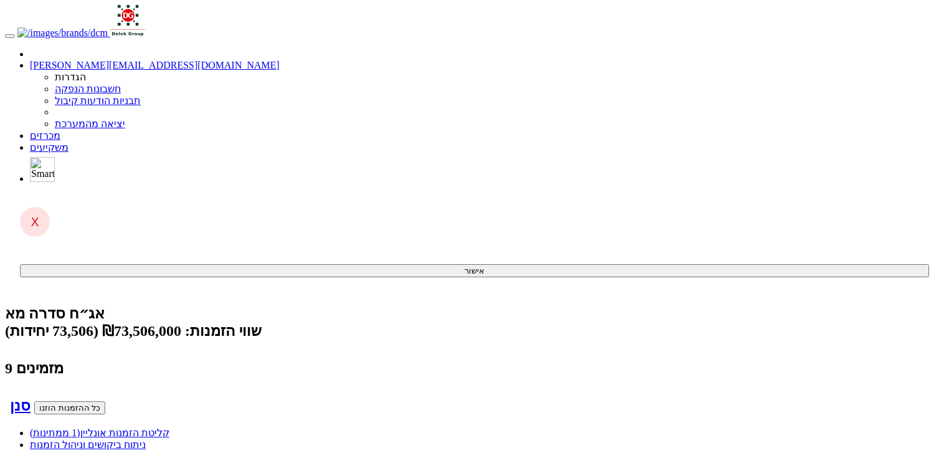
click at [169, 427] on link "קליטת הזמנות אונליין (1 ממתינות)" at bounding box center [99, 432] width 139 height 11
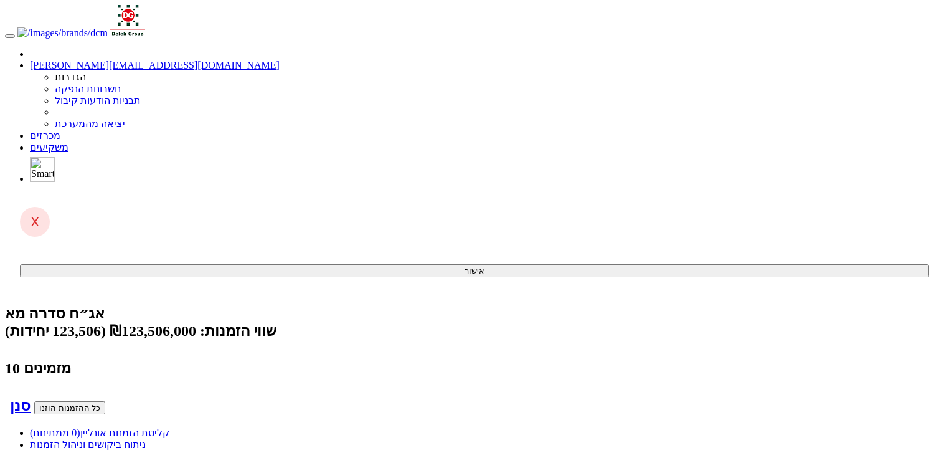
click at [80, 427] on span "(0 ממתינות)" at bounding box center [55, 432] width 50 height 11
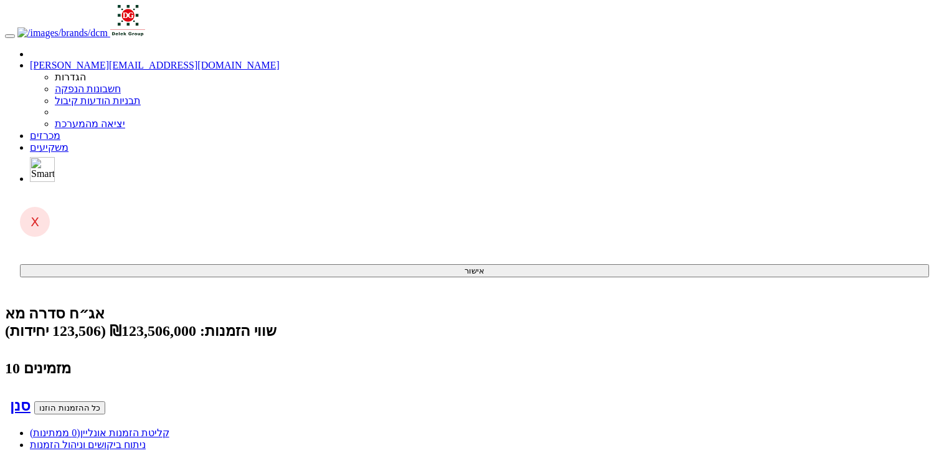
scroll to position [0, -147]
click at [80, 427] on span "(0 ממתינות)" at bounding box center [55, 432] width 50 height 11
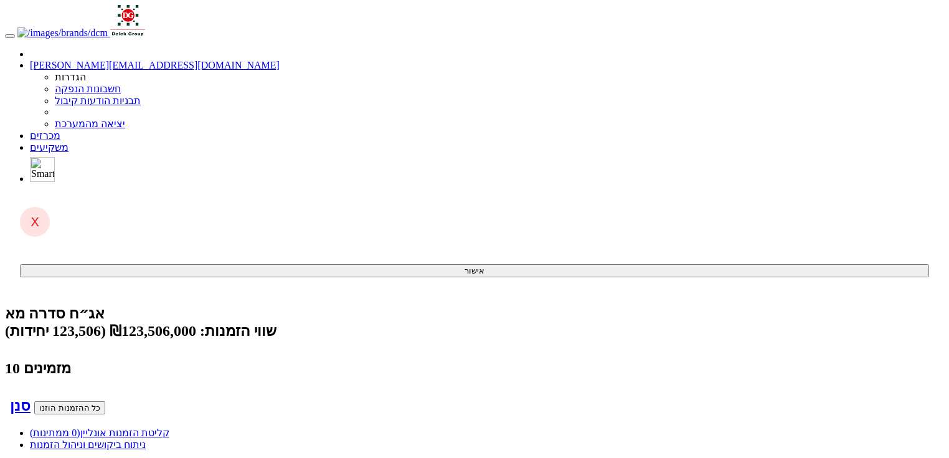
click at [169, 427] on link "קליטת הזמנות אונליין (0 ממתינות)" at bounding box center [99, 432] width 139 height 11
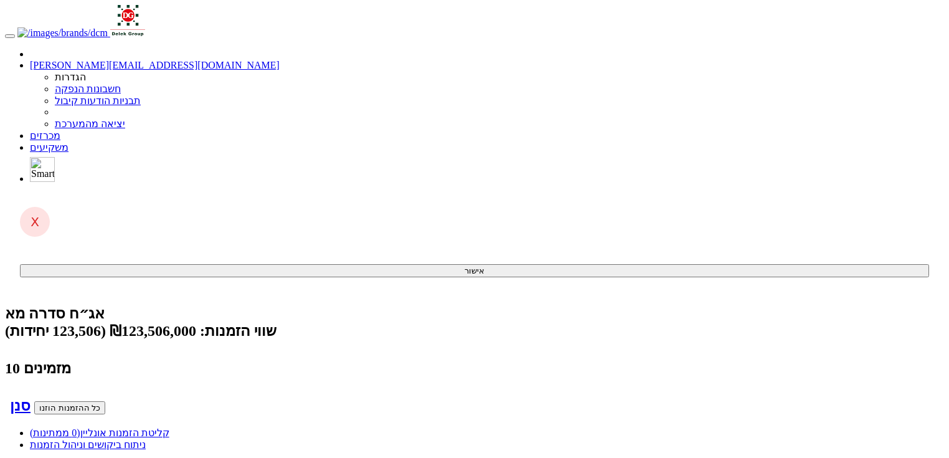
click at [169, 427] on link "קליטת הזמנות אונליין (0 ממתינות)" at bounding box center [99, 432] width 139 height 11
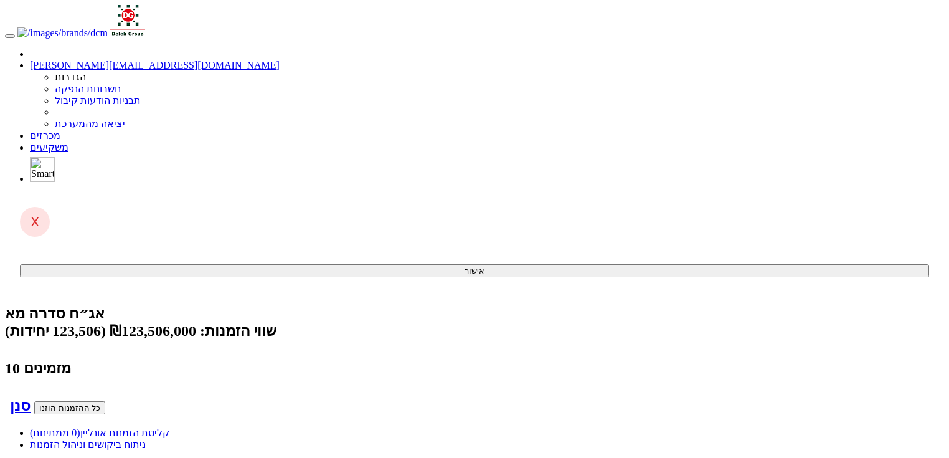
click at [169, 427] on link "קליטת הזמנות אונליין (0 ממתינות)" at bounding box center [99, 432] width 139 height 11
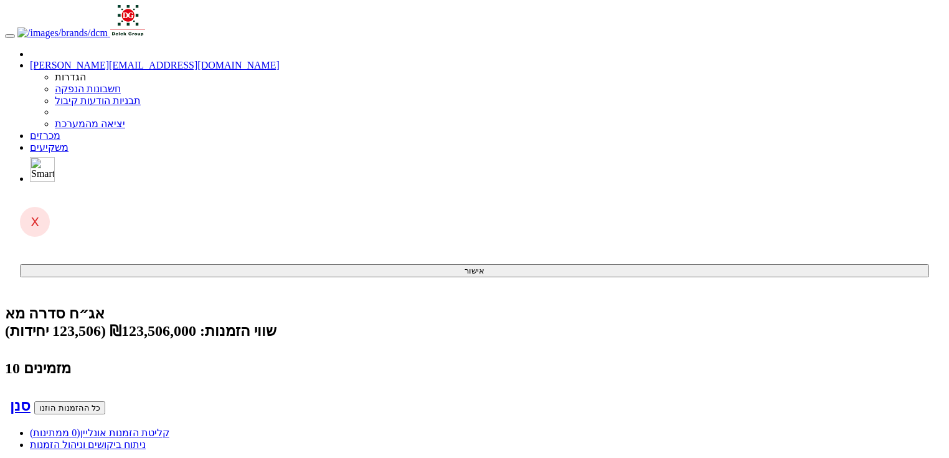
click at [80, 427] on span "(0 ממתינות)" at bounding box center [55, 432] width 50 height 11
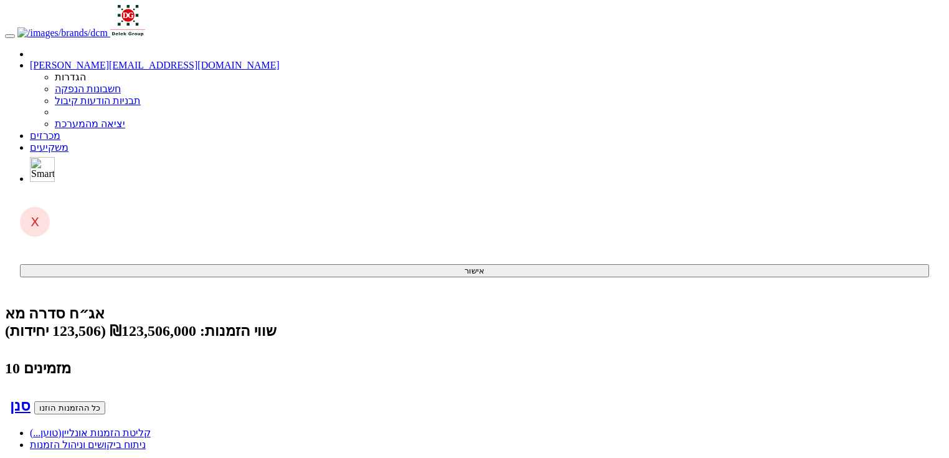
click at [62, 427] on span "(טוען...)" at bounding box center [46, 432] width 32 height 11
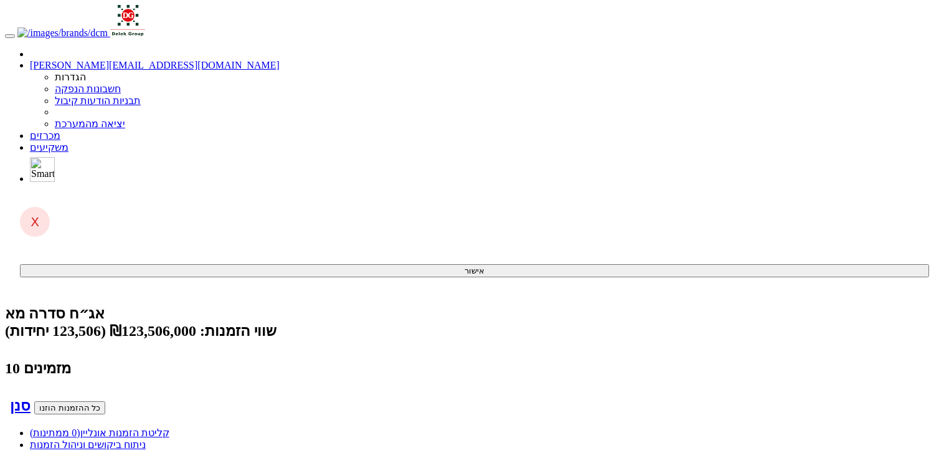
click at [169, 427] on link "קליטת הזמנות אונליין (0 ממתינות)" at bounding box center [99, 432] width 139 height 11
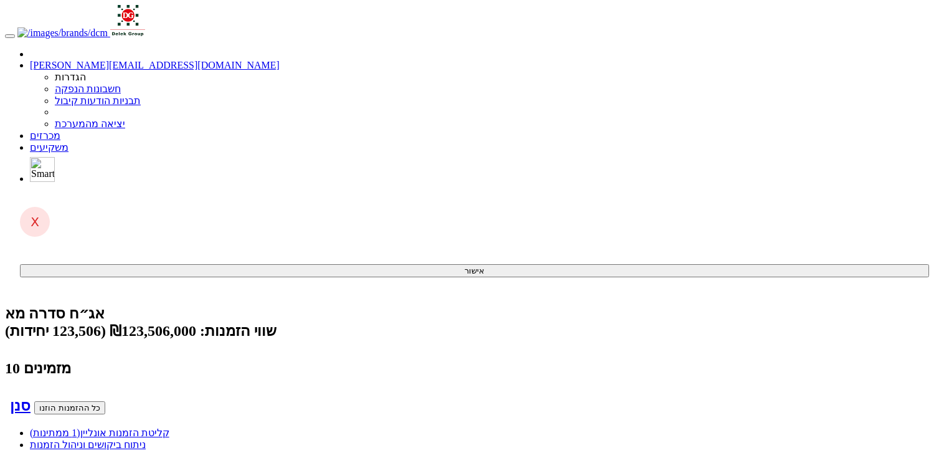
click at [169, 427] on link "קליטת הזמנות אונליין (1 ממתינות)" at bounding box center [99, 432] width 139 height 11
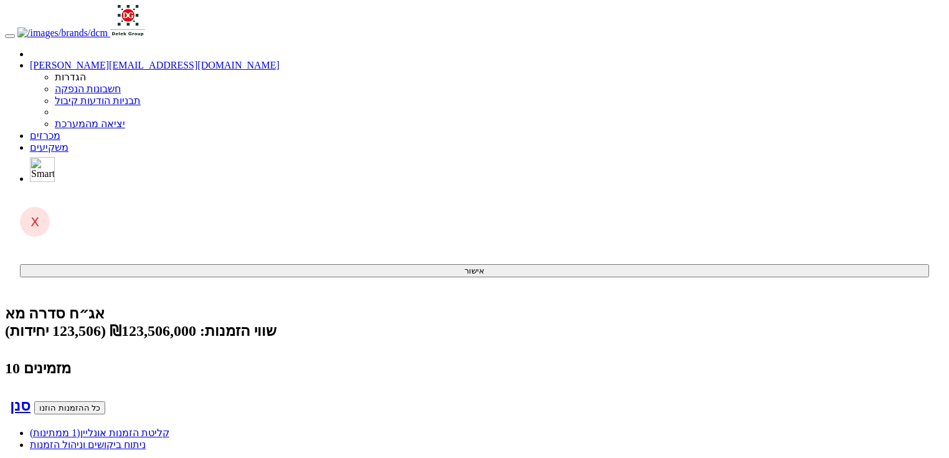
click at [169, 427] on link "קליטת הזמנות אונליין (1 ממתינות)" at bounding box center [99, 432] width 139 height 11
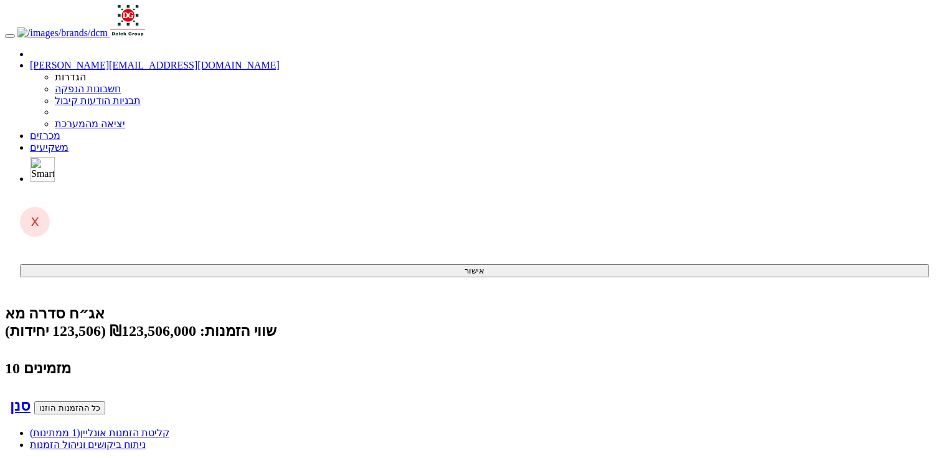
click at [169, 427] on link "קליטת הזמנות אונליין (1 ממתינות)" at bounding box center [99, 432] width 139 height 11
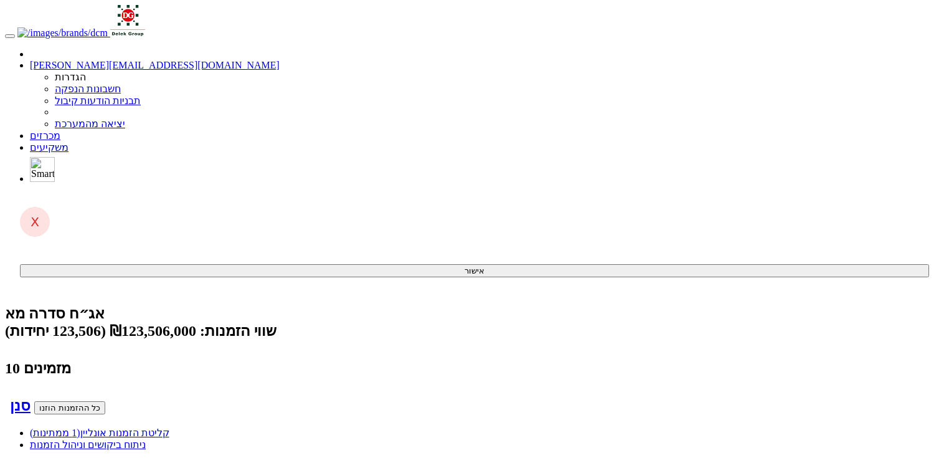
click at [169, 427] on link "קליטת הזמנות אונליין (1 ממתינות)" at bounding box center [99, 432] width 139 height 11
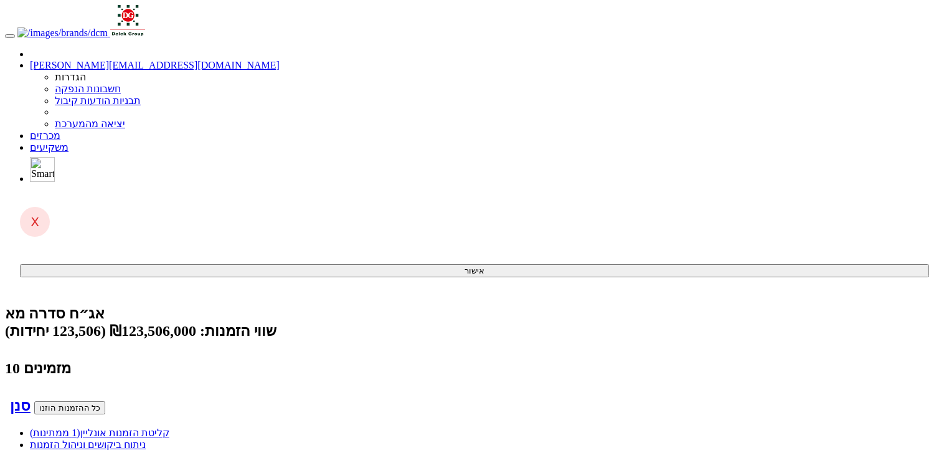
click at [169, 427] on link "קליטת הזמנות אונליין (1 ממתינות)" at bounding box center [99, 432] width 139 height 11
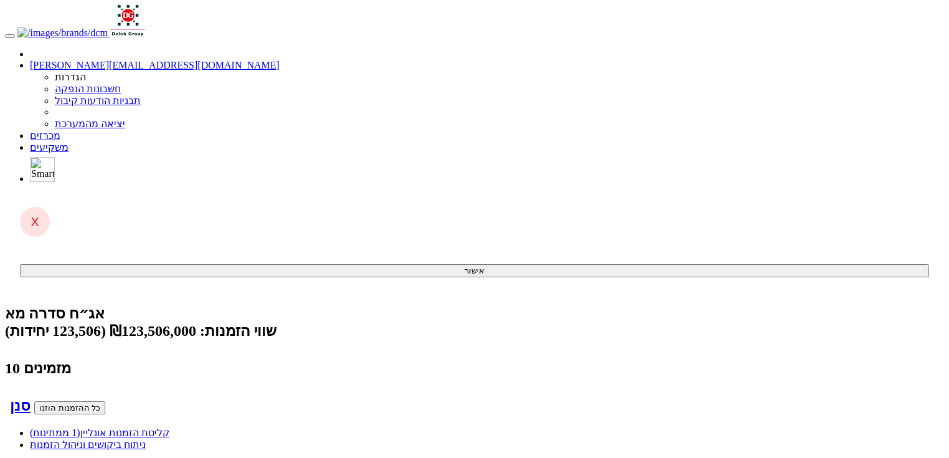
click at [169, 427] on link "קליטת הזמנות אונליין (1 ממתינות)" at bounding box center [99, 432] width 139 height 11
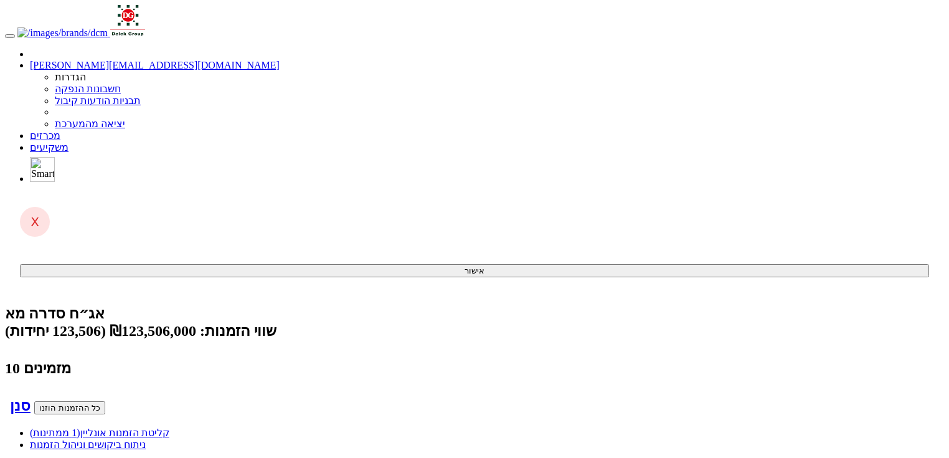
click at [169, 427] on link "קליטת הזמנות אונליין (1 ממתינות)" at bounding box center [99, 432] width 139 height 11
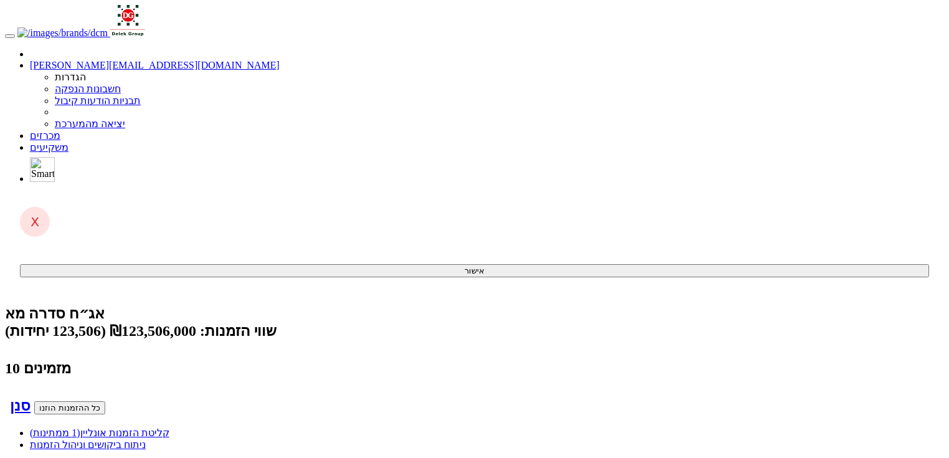
click at [169, 427] on link "קליטת הזמנות אונליין (1 ממתינות)" at bounding box center [99, 432] width 139 height 11
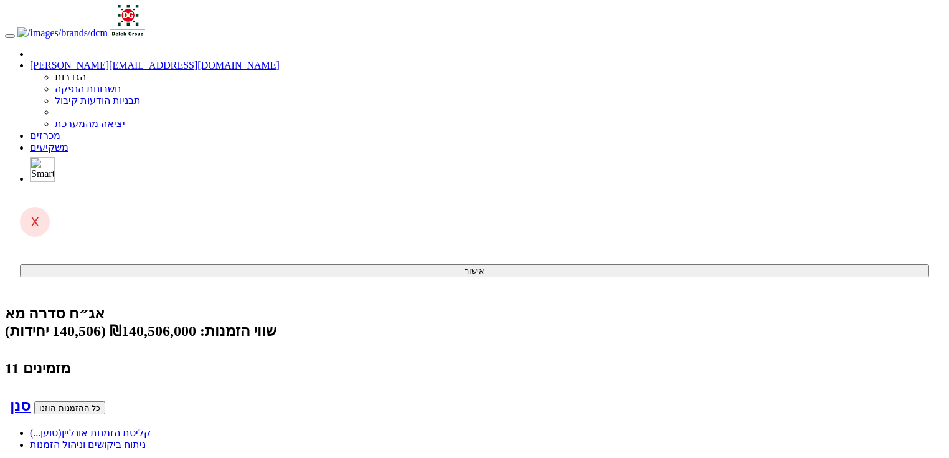
click at [151, 427] on link "קליטת הזמנות אונליין (טוען...)" at bounding box center [90, 432] width 121 height 11
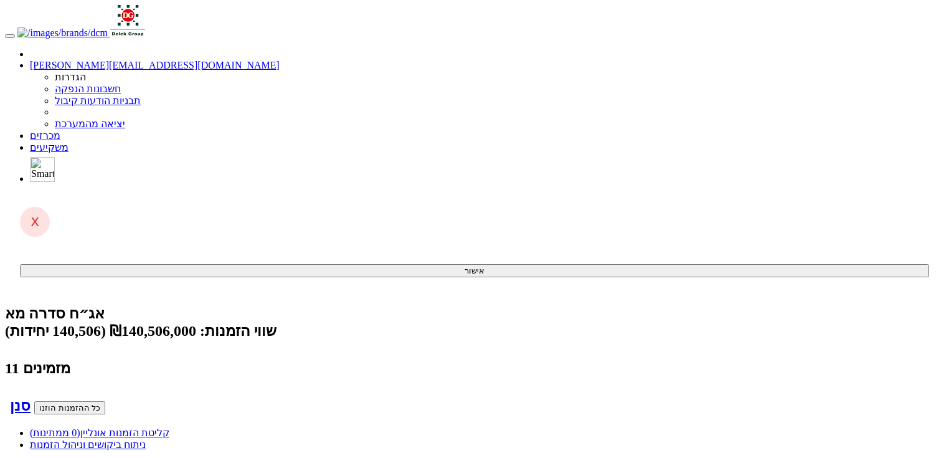
click at [80, 427] on span "(0 ממתינות)" at bounding box center [55, 432] width 50 height 11
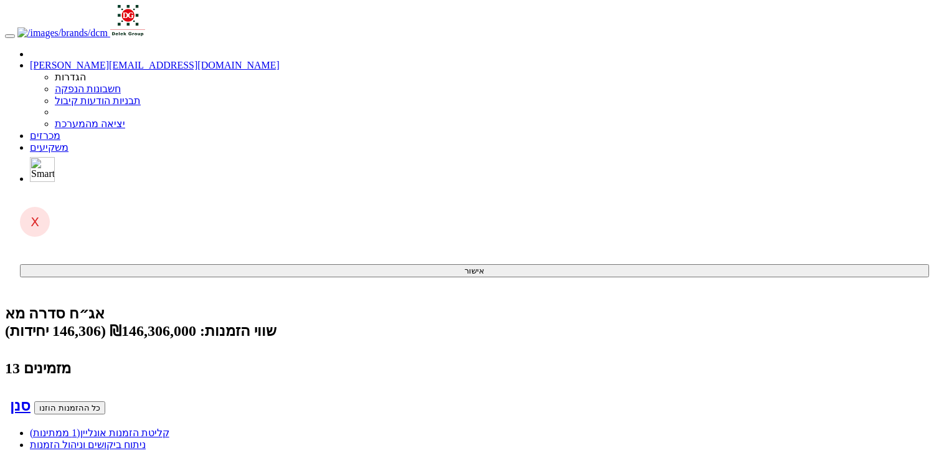
click at [169, 427] on link "קליטת הזמנות אונליין (1 ממתינות)" at bounding box center [99, 432] width 139 height 11
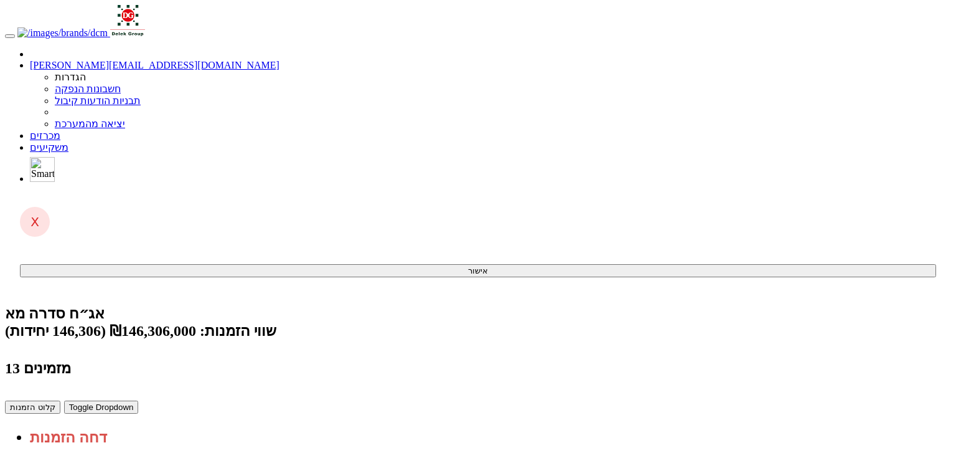
click at [60, 130] on link "מכרזים" at bounding box center [45, 135] width 31 height 11
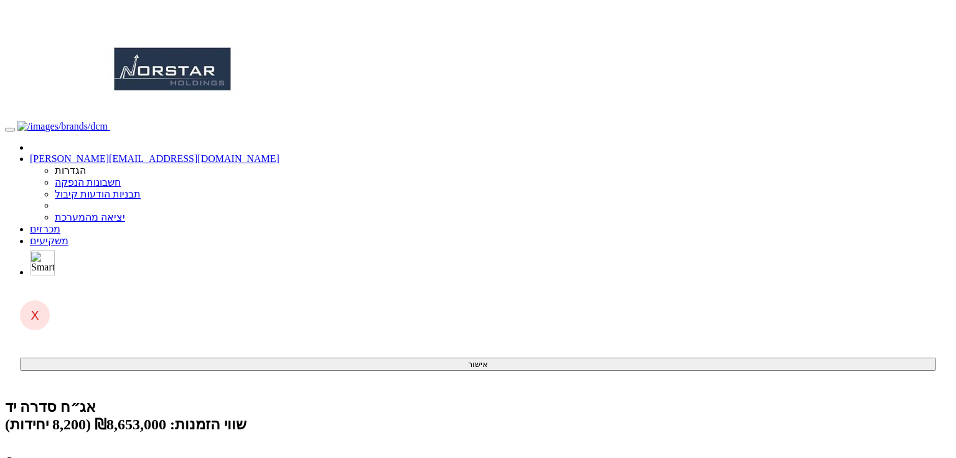
click at [60, 224] on link "מכרזים" at bounding box center [45, 229] width 31 height 11
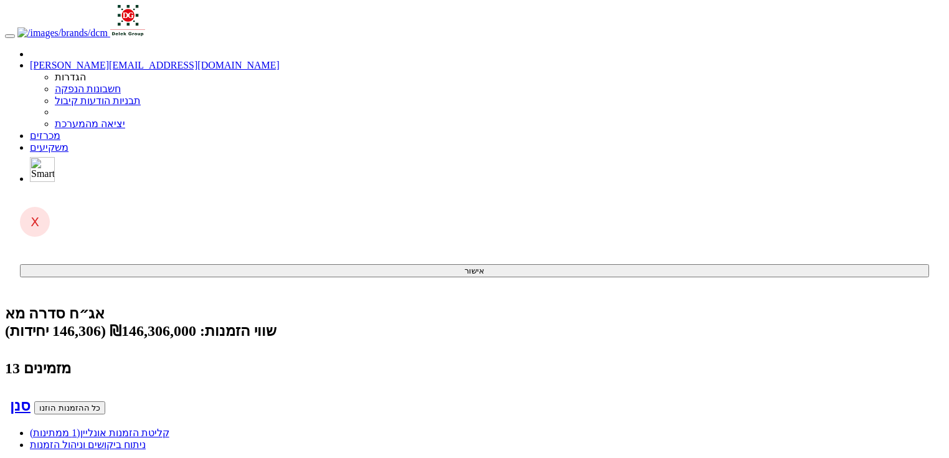
click at [169, 427] on link "קליטת הזמנות אונליין (1 ממתינות)" at bounding box center [99, 432] width 139 height 11
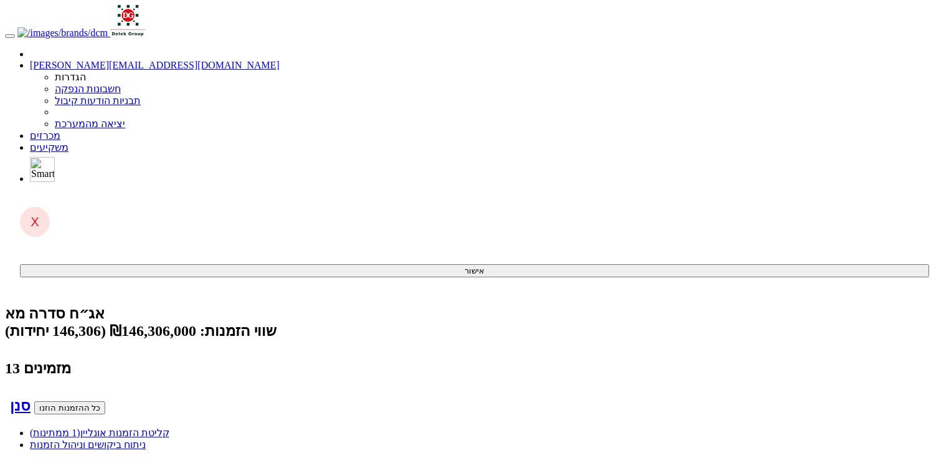
click at [169, 427] on link "קליטת הזמנות אונליין (1 ממתינות)" at bounding box center [99, 432] width 139 height 11
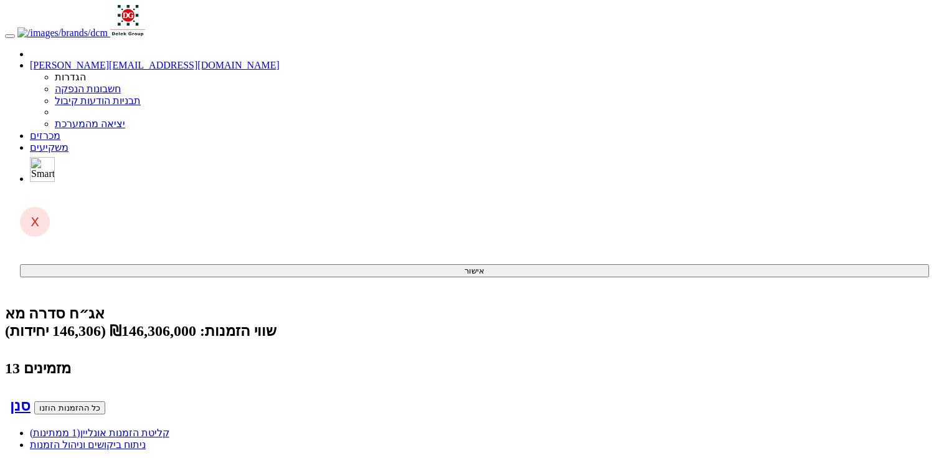
click at [169, 427] on link "קליטת הזמנות אונליין (1 ממתינות)" at bounding box center [99, 432] width 139 height 11
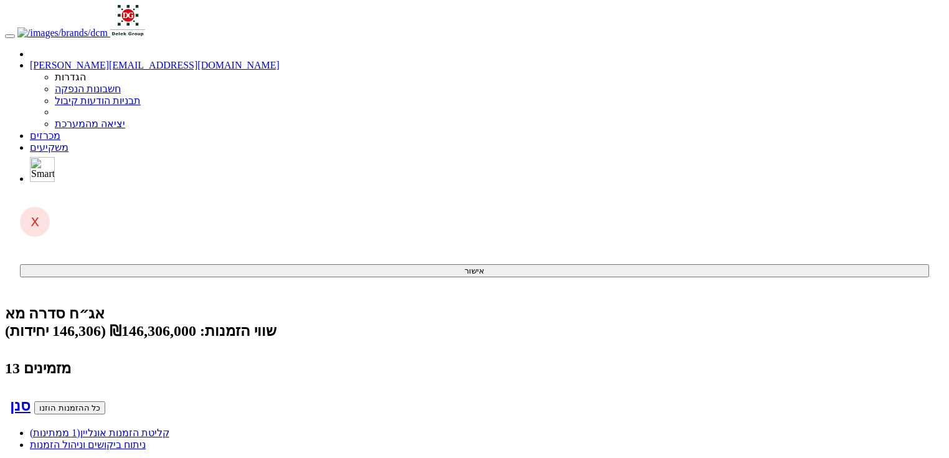
click at [169, 427] on link "קליטת הזמנות אונליין (1 ממתינות)" at bounding box center [99, 432] width 139 height 11
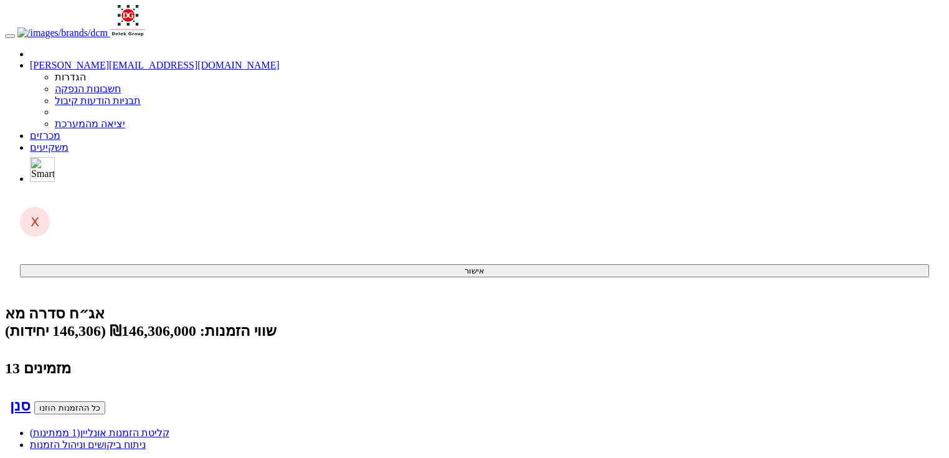
click at [771, 304] on div "אג״ח סדרה מא שווי הזמנות: ₪146,306,000 (146,306 יחידות) 13 מזמינים סנן כל ההזמנ…" at bounding box center [474, 359] width 939 height 110
click at [169, 427] on link "קליטת הזמנות אונליין (1 ממתינות)" at bounding box center [99, 432] width 139 height 11
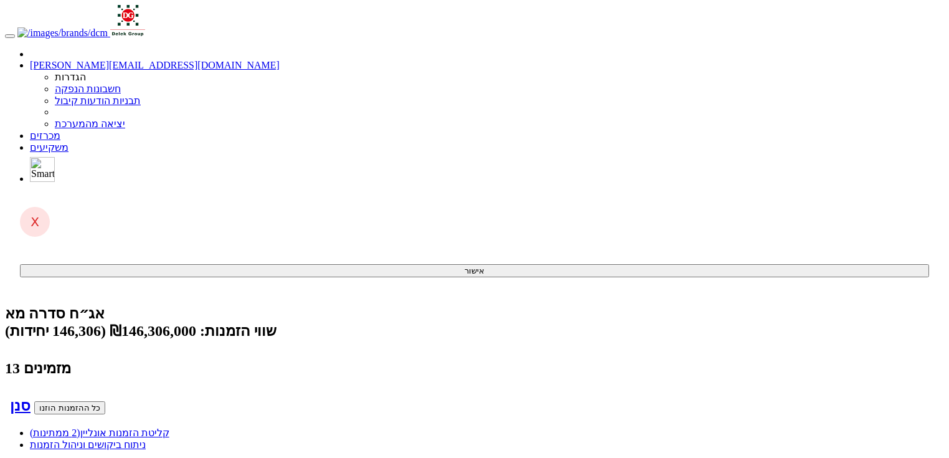
click at [169, 427] on link "קליטת הזמנות אונליין (2 ממתינות)" at bounding box center [99, 432] width 139 height 11
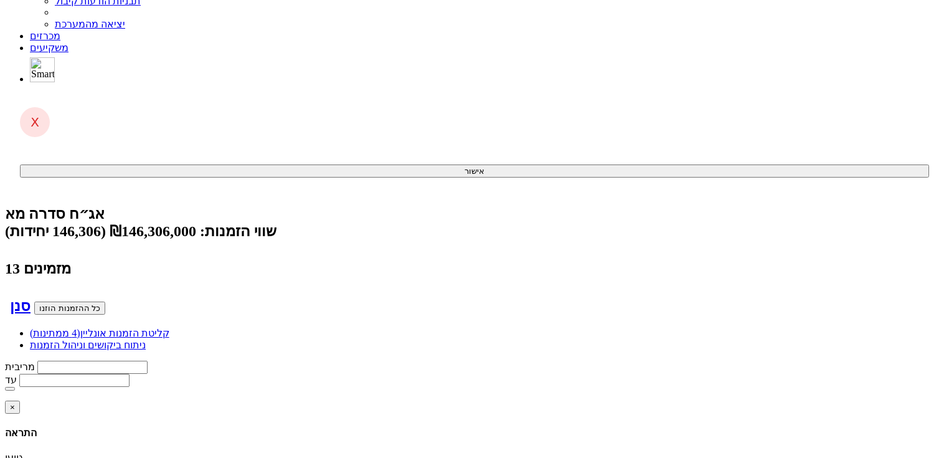
scroll to position [249, 0]
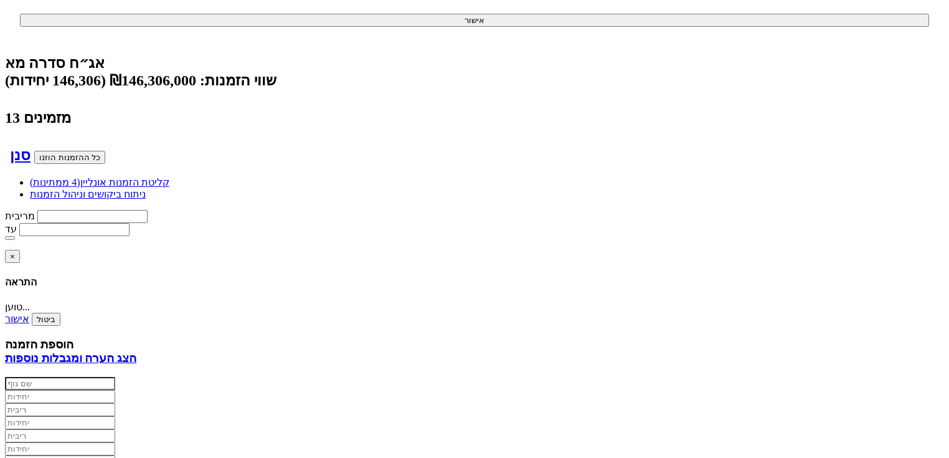
scroll to position [199, 0]
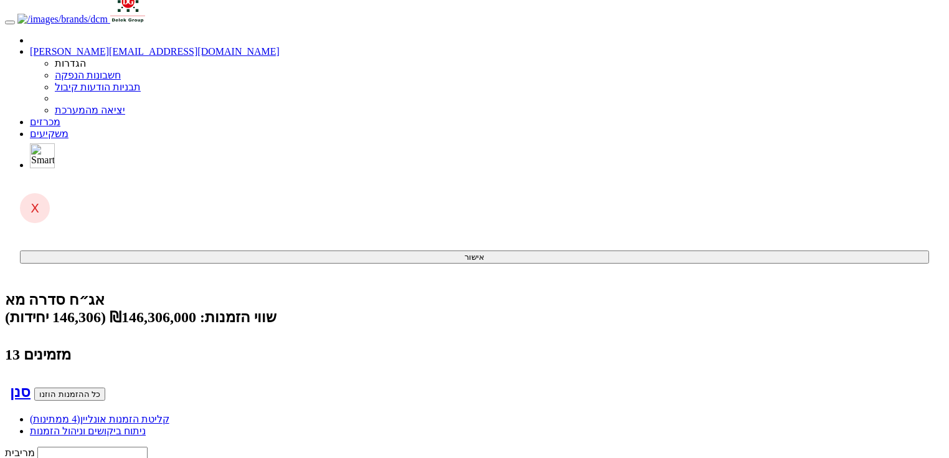
scroll to position [0, 0]
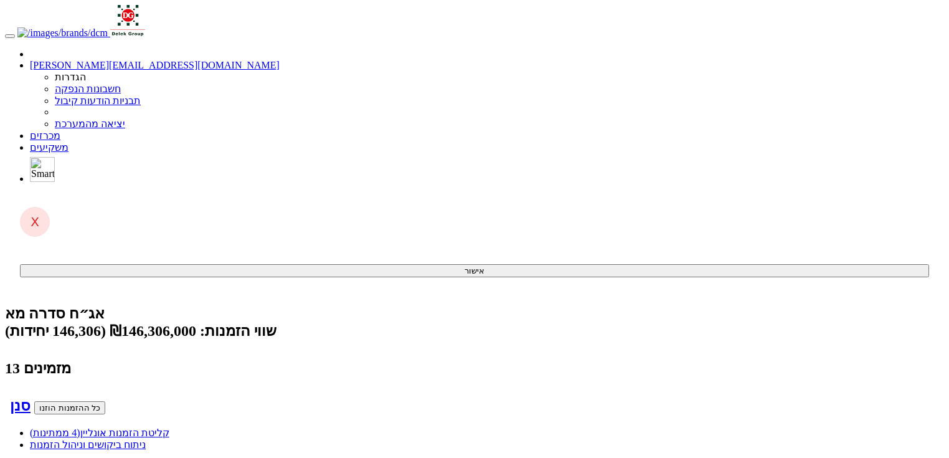
click at [169, 427] on link "קליטת הזמנות אונליין (4 ממתינות)" at bounding box center [99, 432] width 139 height 11
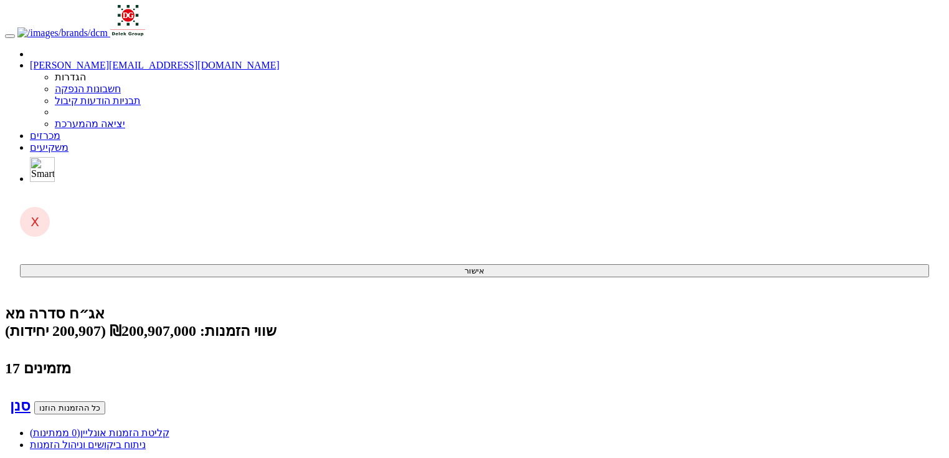
click at [169, 427] on link "קליטת הזמנות אונליין (0 ממתינות)" at bounding box center [99, 432] width 139 height 11
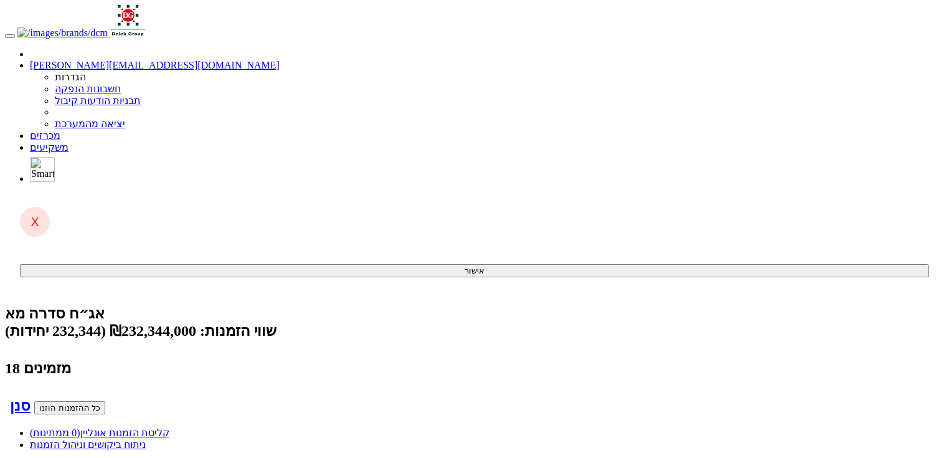
click at [169, 427] on link "קליטת הזמנות אונליין (0 ממתינות)" at bounding box center [99, 432] width 139 height 11
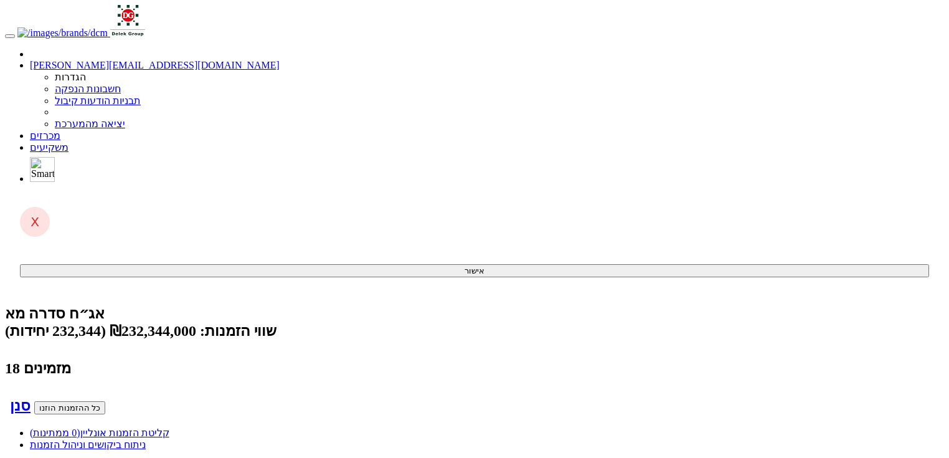
scroll to position [100, 0]
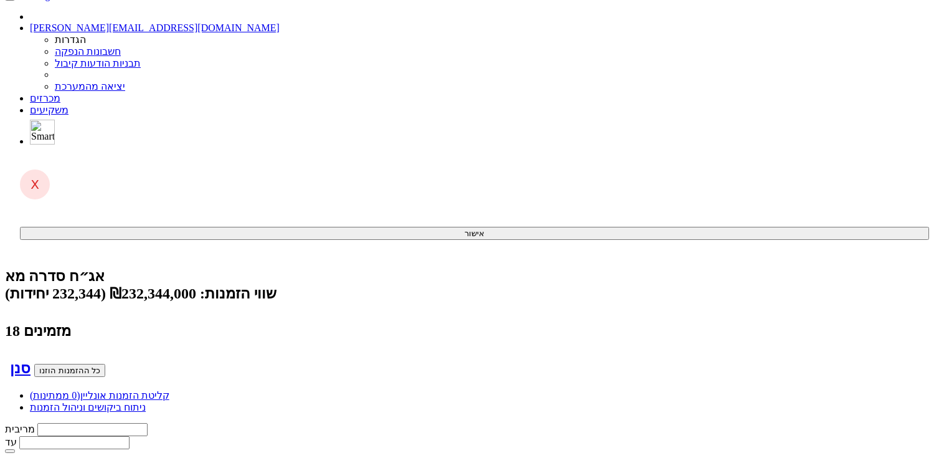
scroll to position [0, 0]
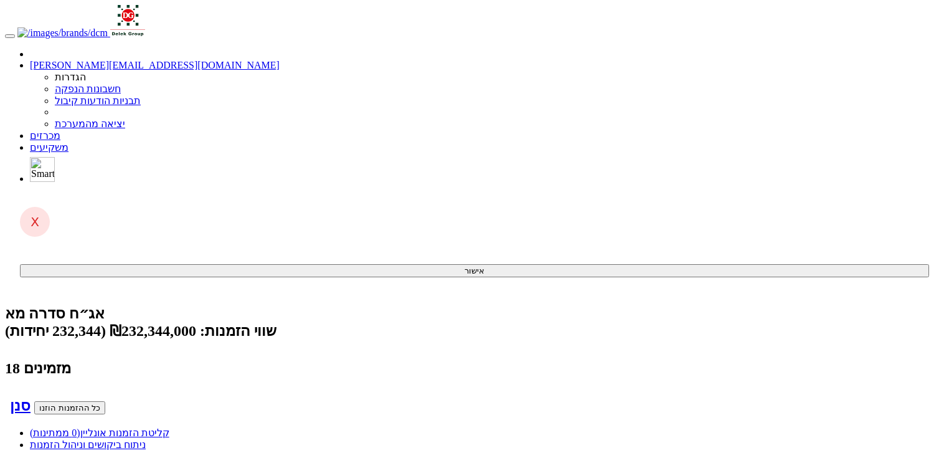
click at [169, 427] on link "קליטת הזמנות אונליין (0 ממתינות)" at bounding box center [99, 432] width 139 height 11
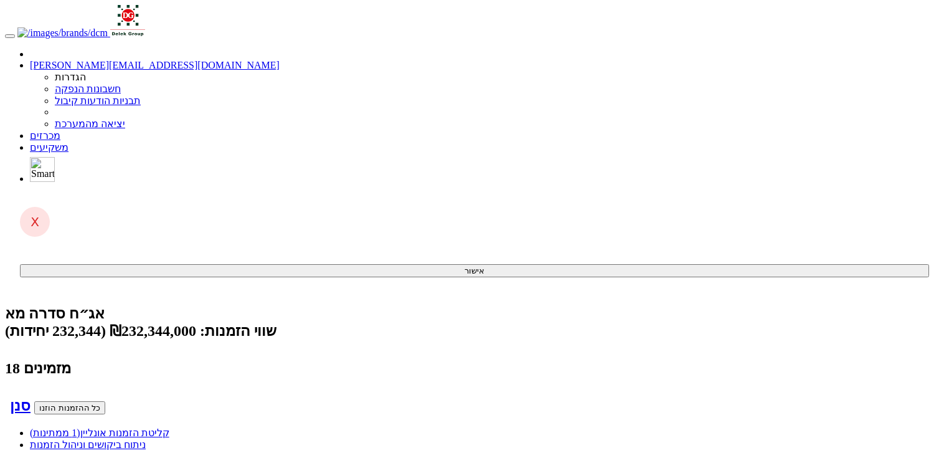
click at [80, 427] on span "(1 ממתינות)" at bounding box center [55, 432] width 50 height 11
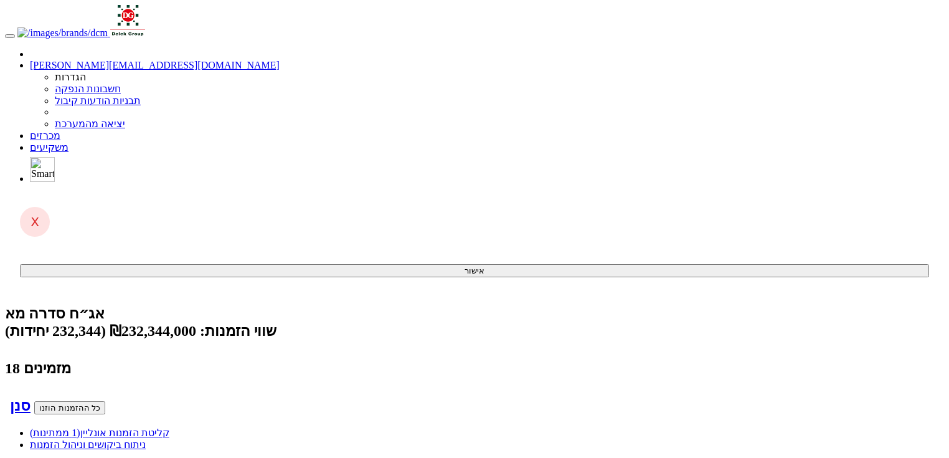
scroll to position [0, -78]
click at [80, 427] on span "(1 ממתינות)" at bounding box center [55, 432] width 50 height 11
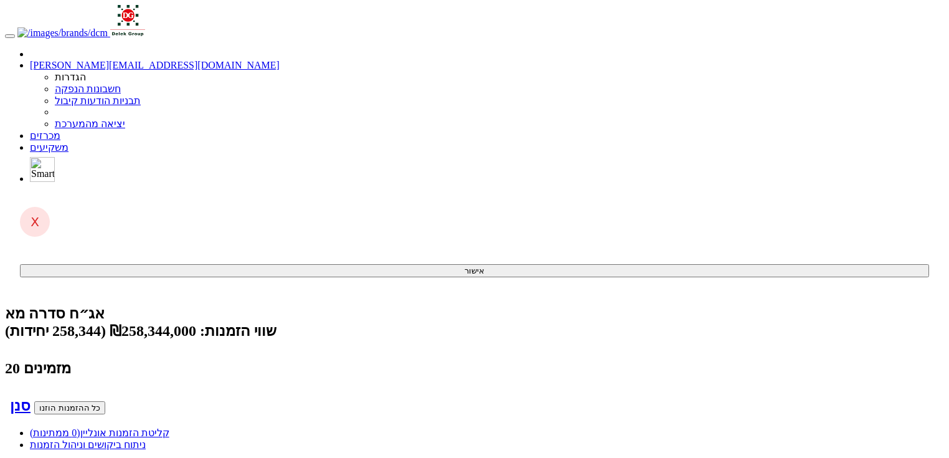
click at [169, 427] on link "קליטת הזמנות אונליין (0 ממתינות)" at bounding box center [99, 432] width 139 height 11
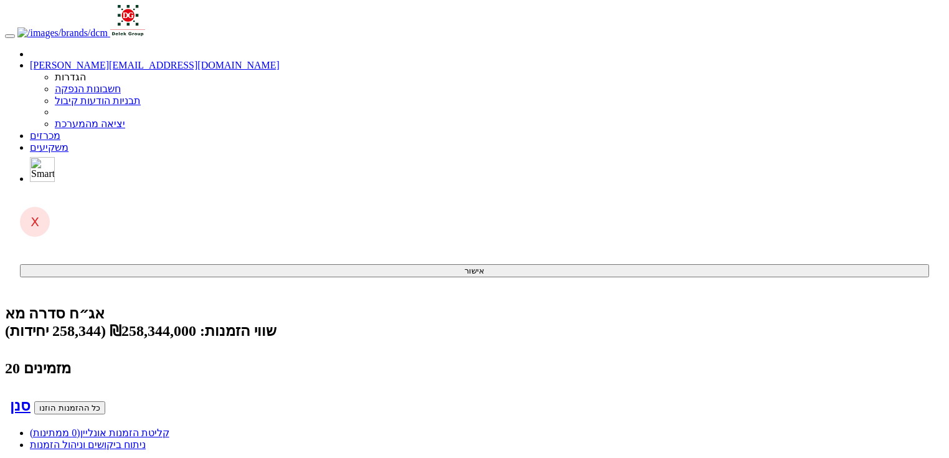
click at [169, 427] on link "קליטת הזמנות אונליין (0 ממתינות)" at bounding box center [99, 432] width 139 height 11
